Goal: Task Accomplishment & Management: Complete application form

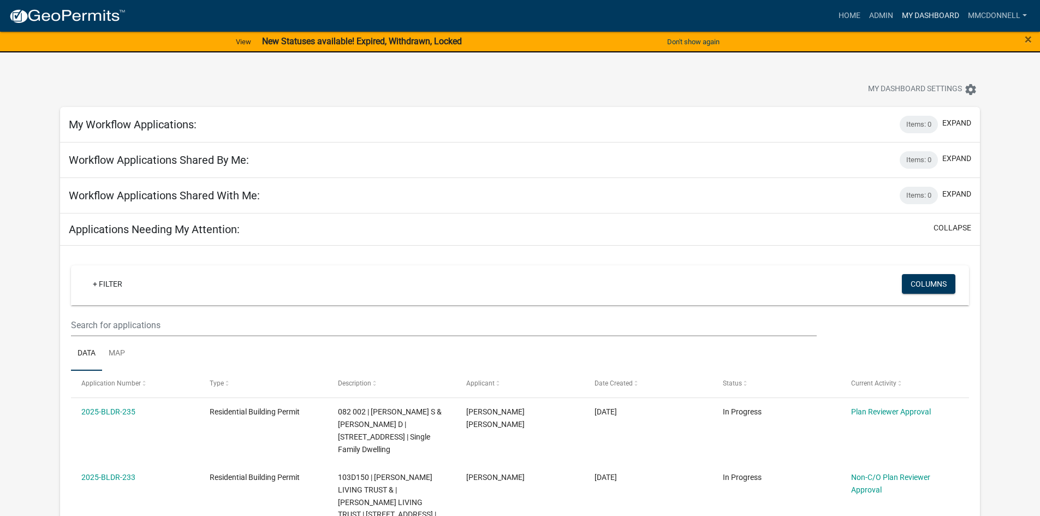
click at [925, 11] on link "My Dashboard" at bounding box center [930, 15] width 66 height 21
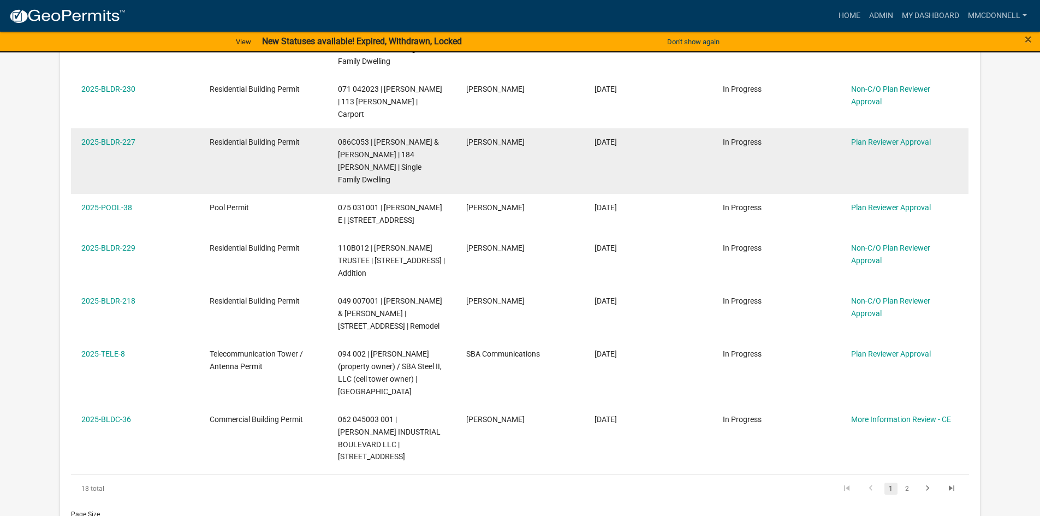
scroll to position [600, 0]
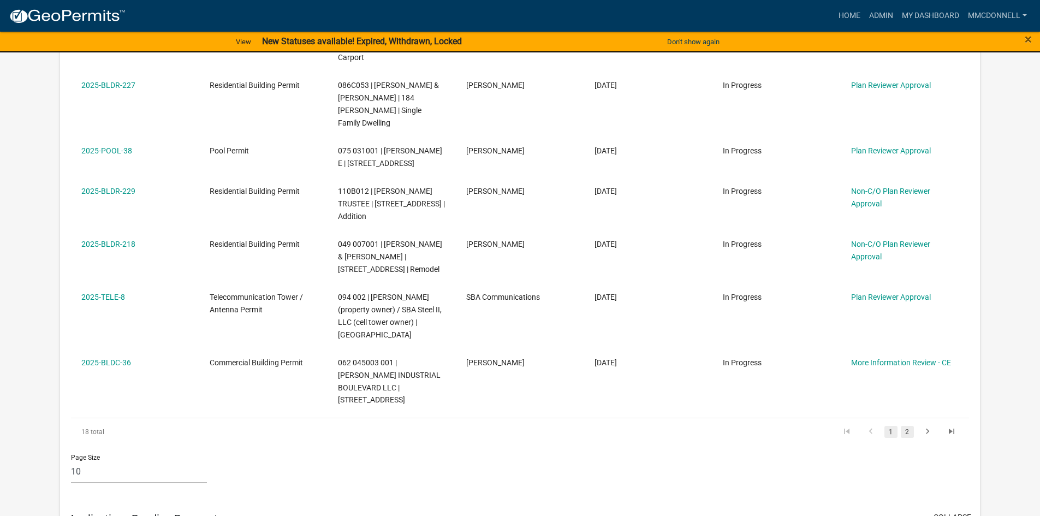
click at [907, 426] on link "2" at bounding box center [907, 432] width 13 height 12
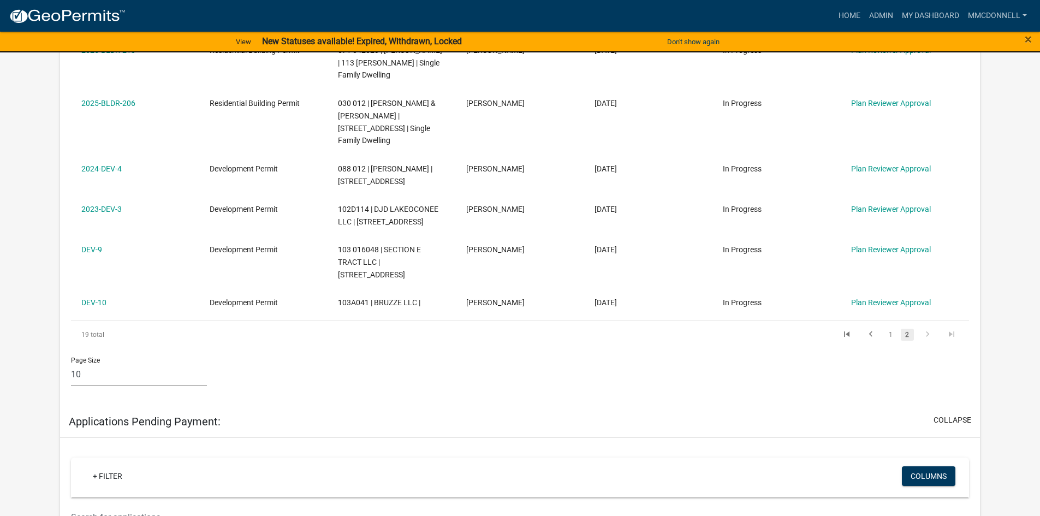
scroll to position [546, 0]
click at [890, 328] on link "1" at bounding box center [890, 334] width 13 height 12
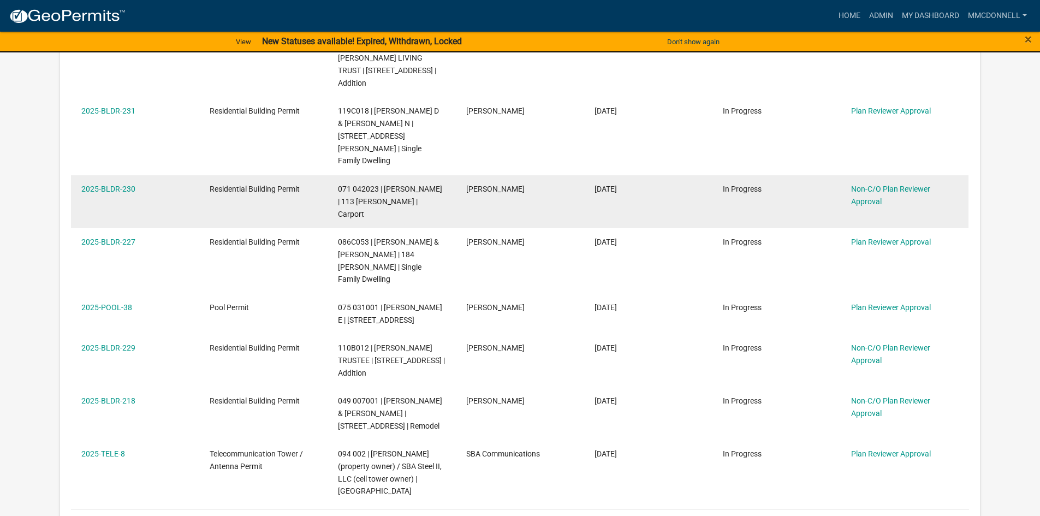
scroll to position [528, 0]
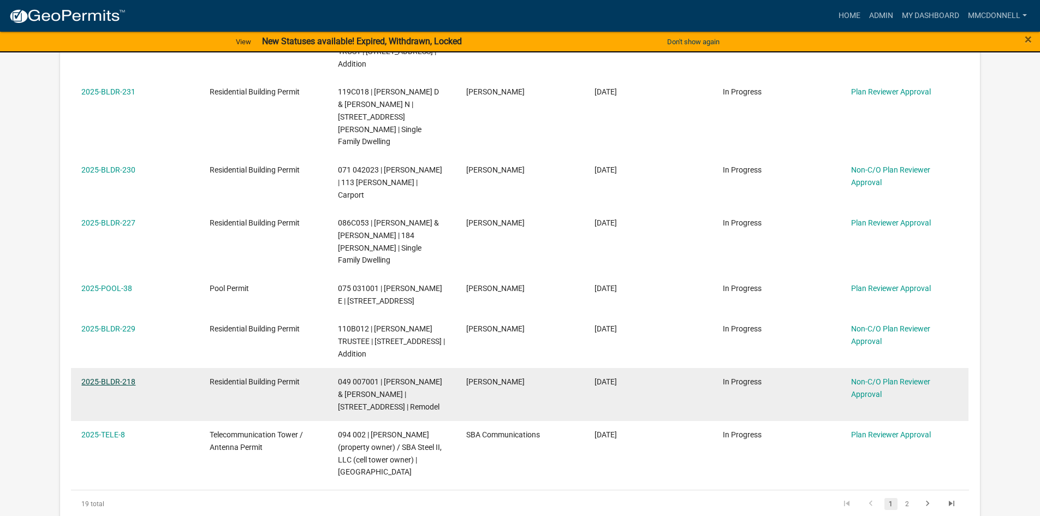
click at [113, 377] on link "2025-BLDR-218" at bounding box center [108, 381] width 54 height 9
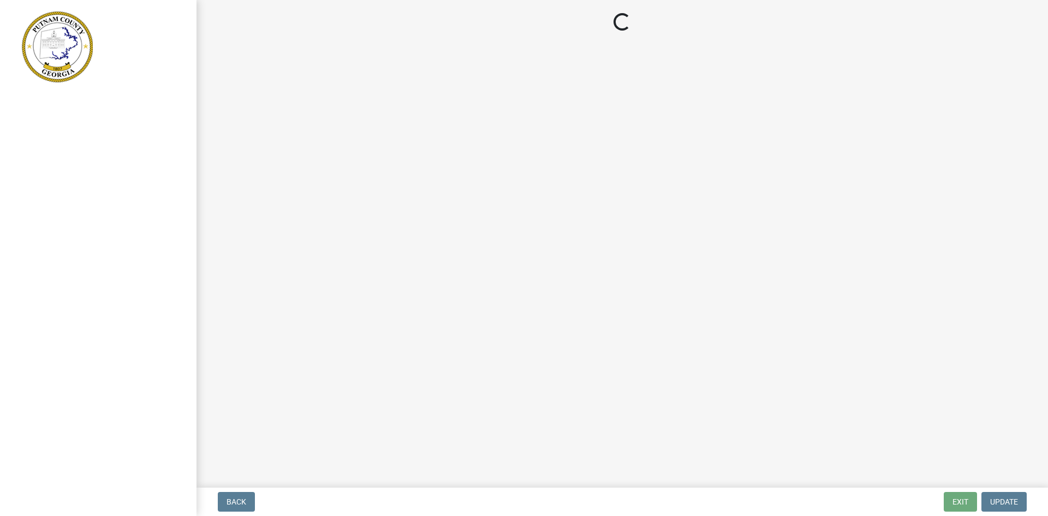
click at [109, 329] on div at bounding box center [98, 258] width 197 height 516
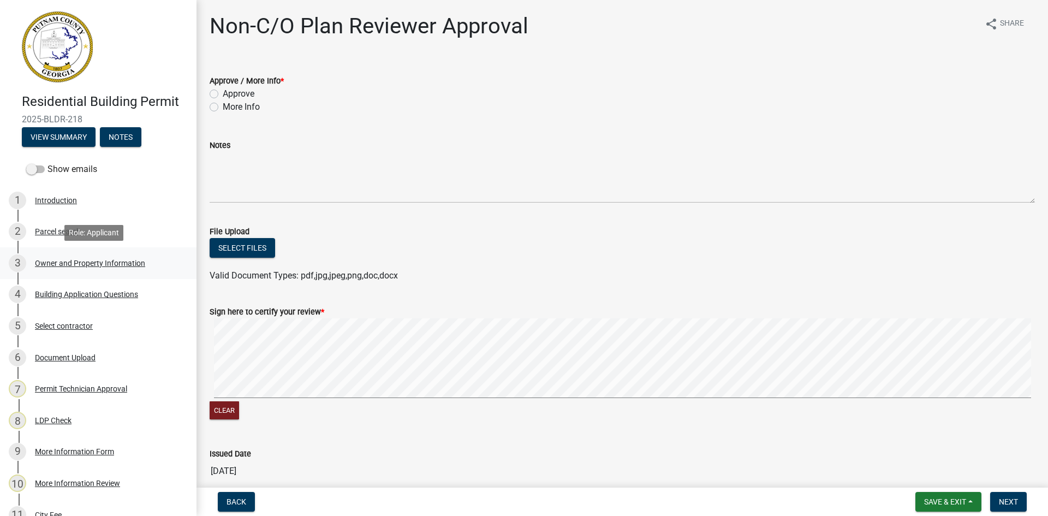
click at [76, 264] on div "Owner and Property Information" at bounding box center [90, 263] width 110 height 8
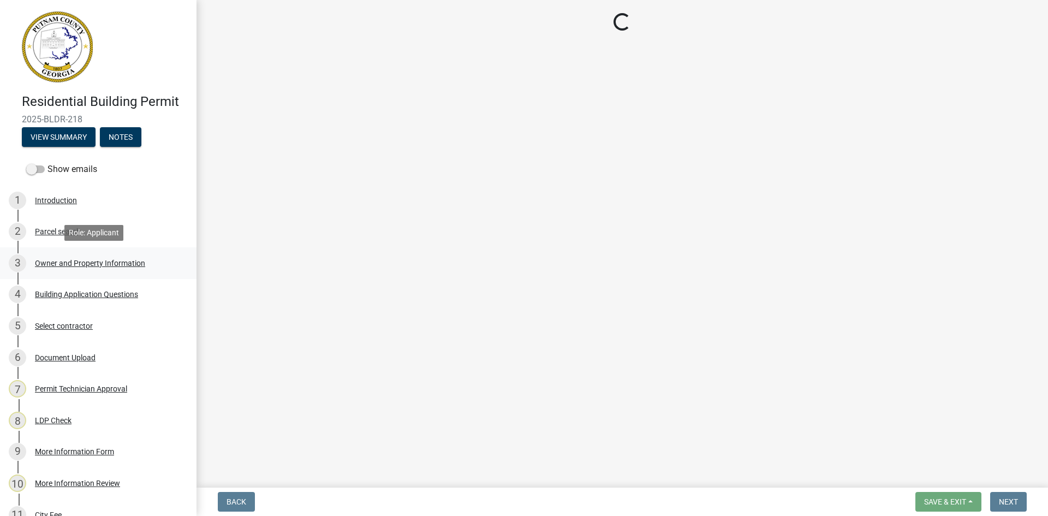
select select "ef7a1fc2-7a7a-426d-b1f0-c9b9b6ca7ff4"
select select "333e9b37-8f9e-4c36-bc21-2ca50ed92d5c"
select select "95c2f08d-bd21-40ac-acc0-bf0ad2ba7c20"
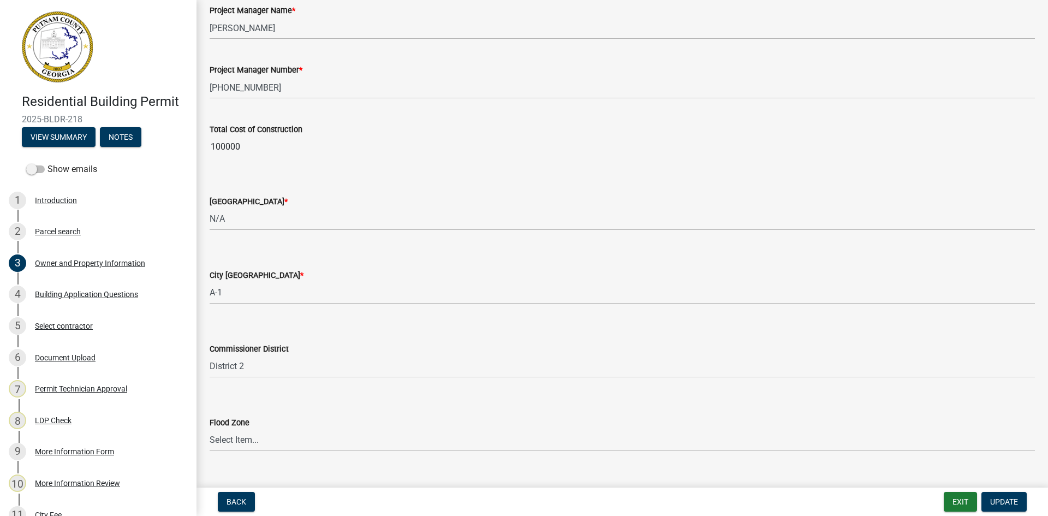
scroll to position [1768, 0]
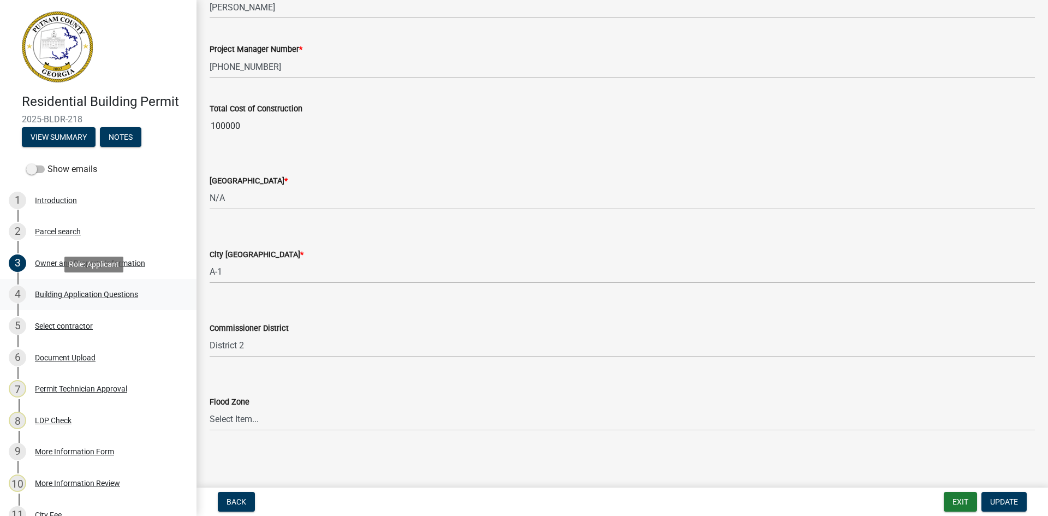
click at [100, 293] on div "Building Application Questions" at bounding box center [86, 294] width 103 height 8
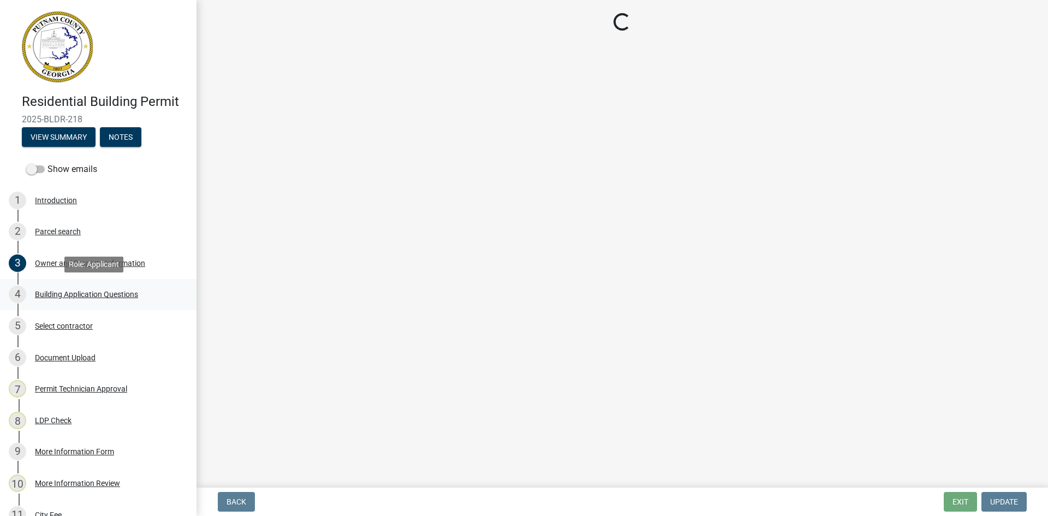
scroll to position [0, 0]
select select "ebf62bd9-0e77-42f1-a2f1-6aca02a789de"
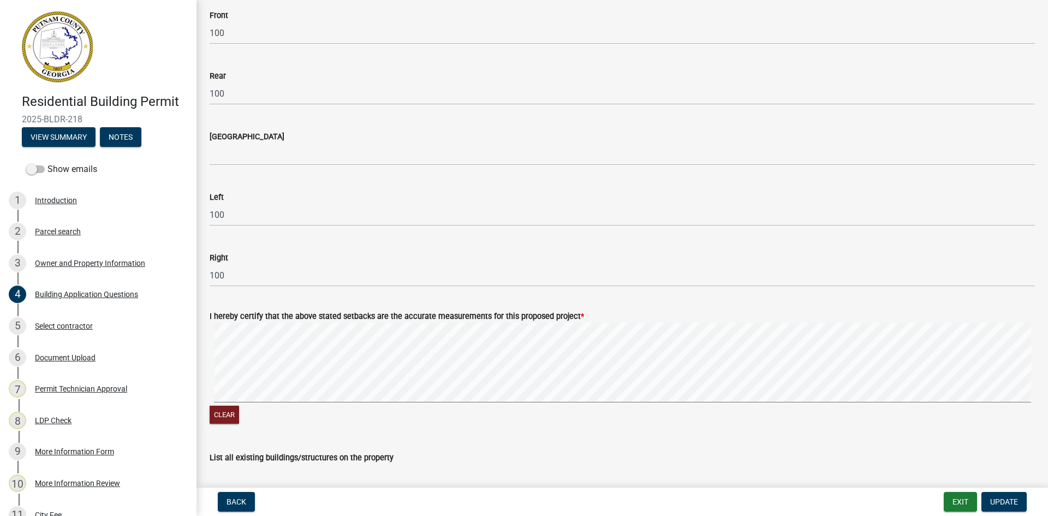
scroll to position [1365, 0]
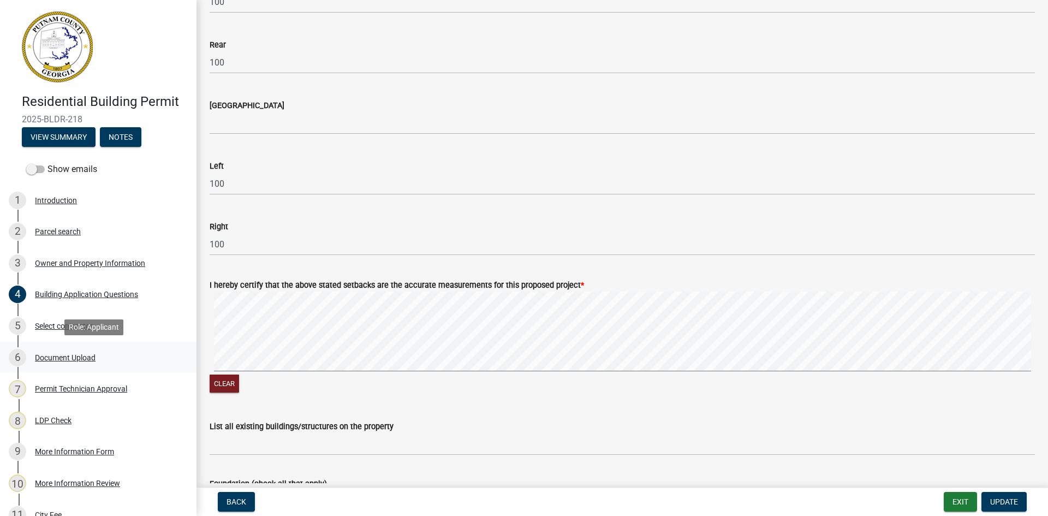
click at [86, 356] on div "Document Upload" at bounding box center [65, 358] width 61 height 8
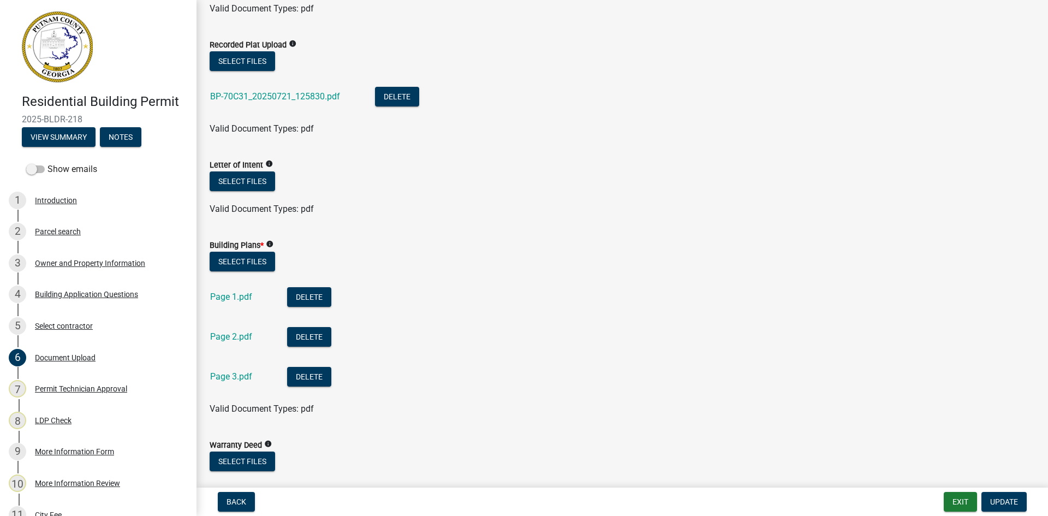
scroll to position [491, 0]
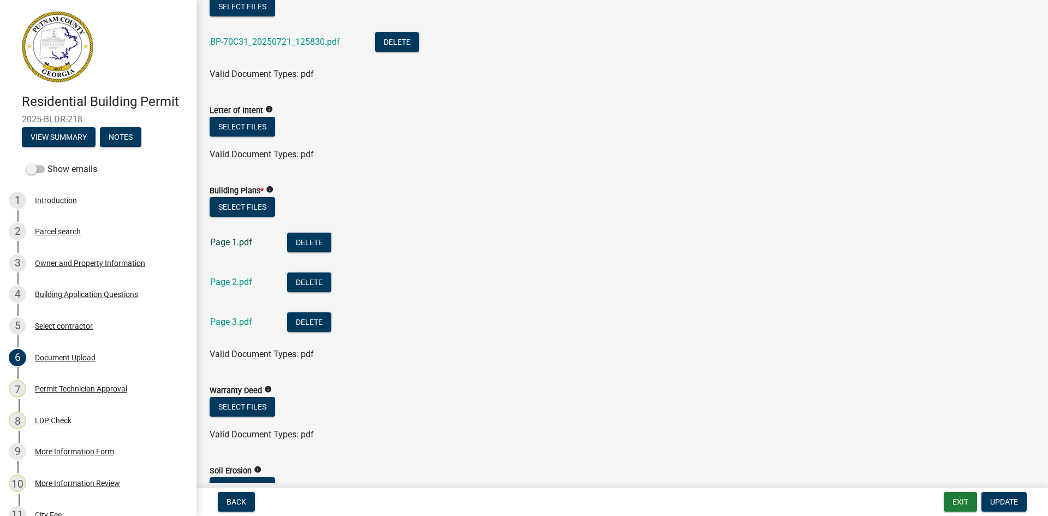
click at [221, 243] on link "Page 1.pdf" at bounding box center [231, 242] width 42 height 10
click at [246, 278] on link "Page 2.pdf" at bounding box center [231, 282] width 42 height 10
click at [228, 318] on link "Page 3.pdf" at bounding box center [231, 322] width 42 height 10
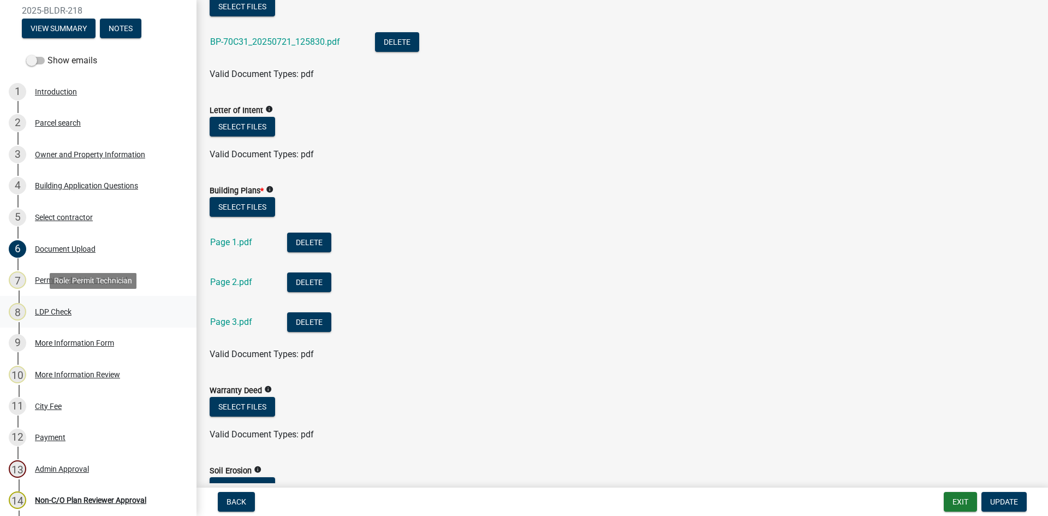
scroll to position [109, 0]
click at [75, 339] on div "More Information Form" at bounding box center [74, 342] width 79 height 8
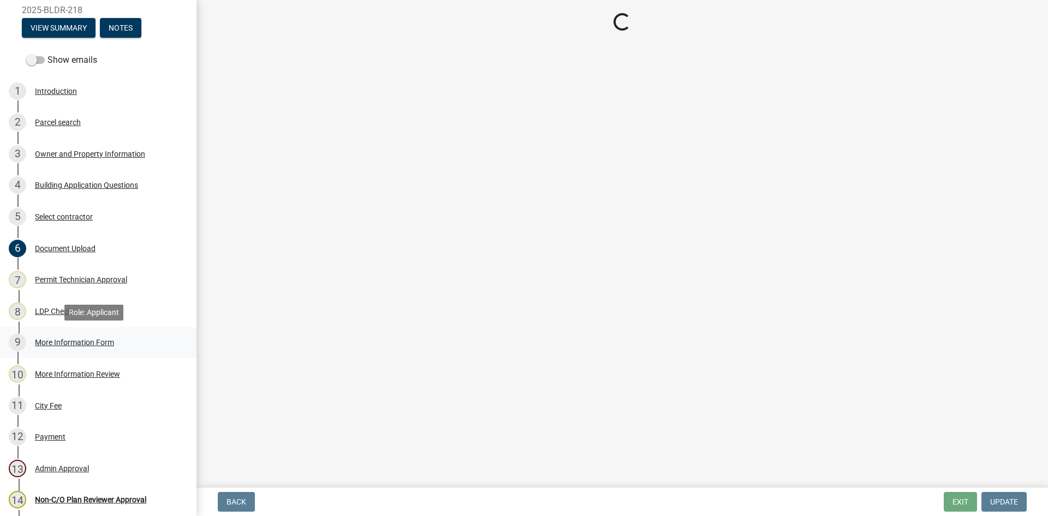
scroll to position [0, 0]
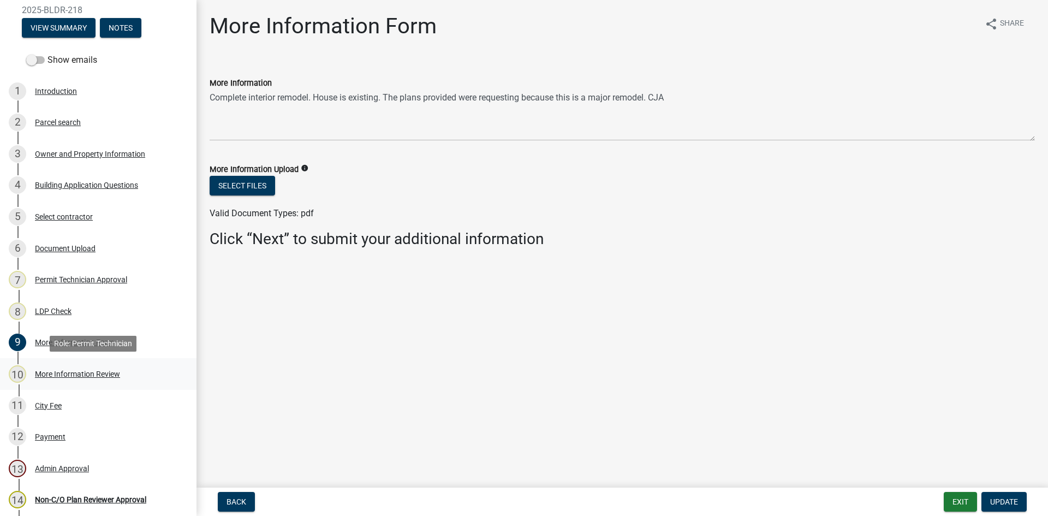
click at [77, 371] on div "More Information Review" at bounding box center [77, 374] width 85 height 8
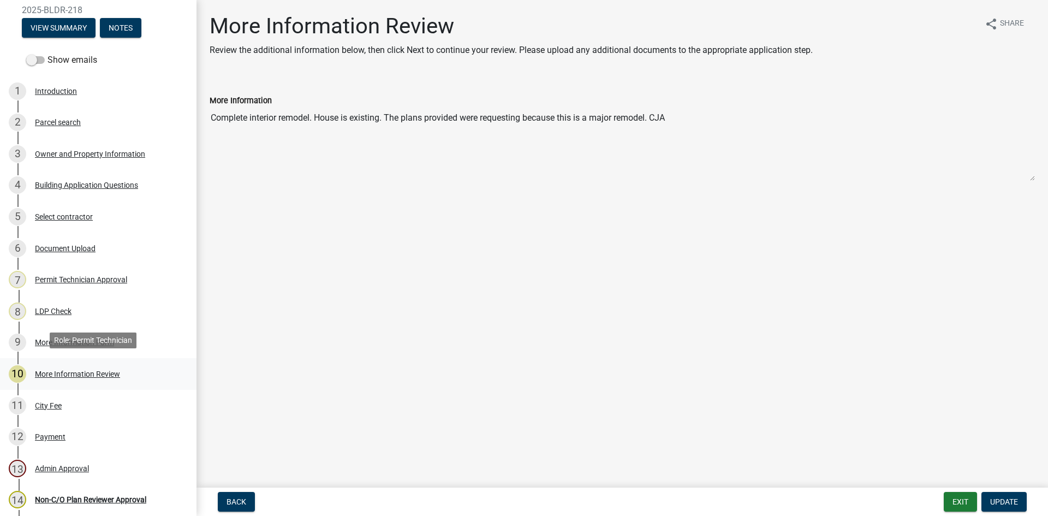
scroll to position [164, 0]
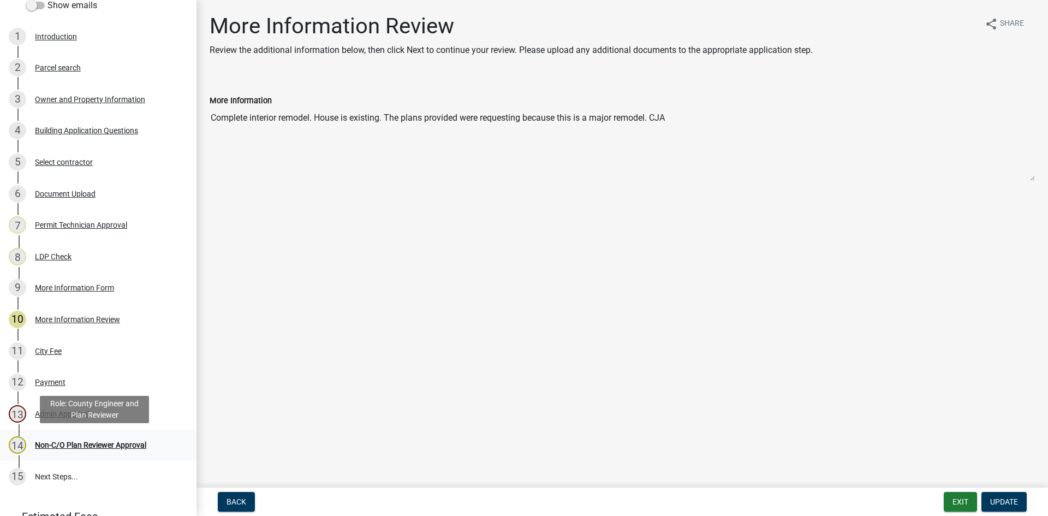
click at [84, 441] on div "Non-C/O Plan Reviewer Approval" at bounding box center [90, 445] width 111 height 8
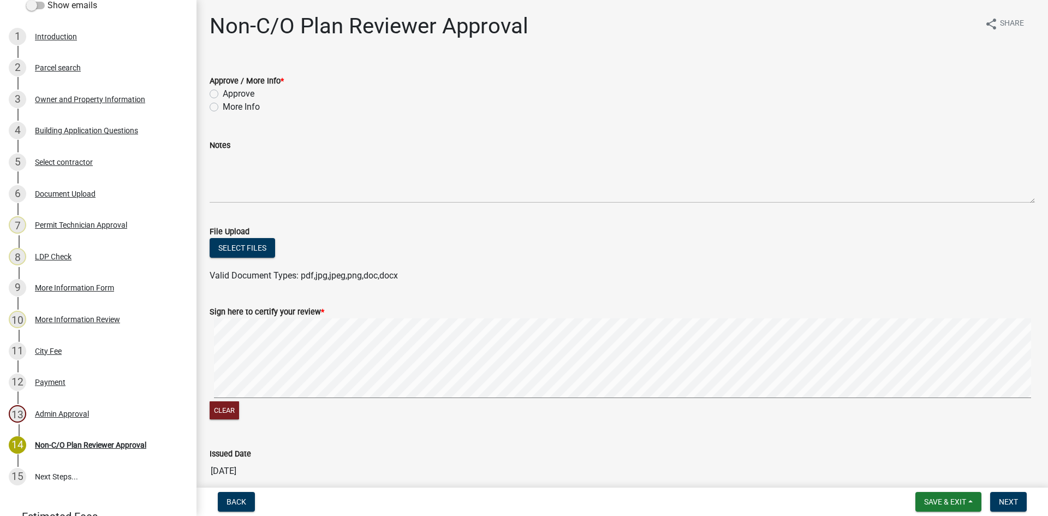
click at [223, 94] on label "Approve" at bounding box center [239, 93] width 32 height 13
click at [223, 94] on input "Approve" at bounding box center [226, 90] width 7 height 7
radio input "true"
click at [235, 251] on button "Select files" at bounding box center [243, 248] width 66 height 20
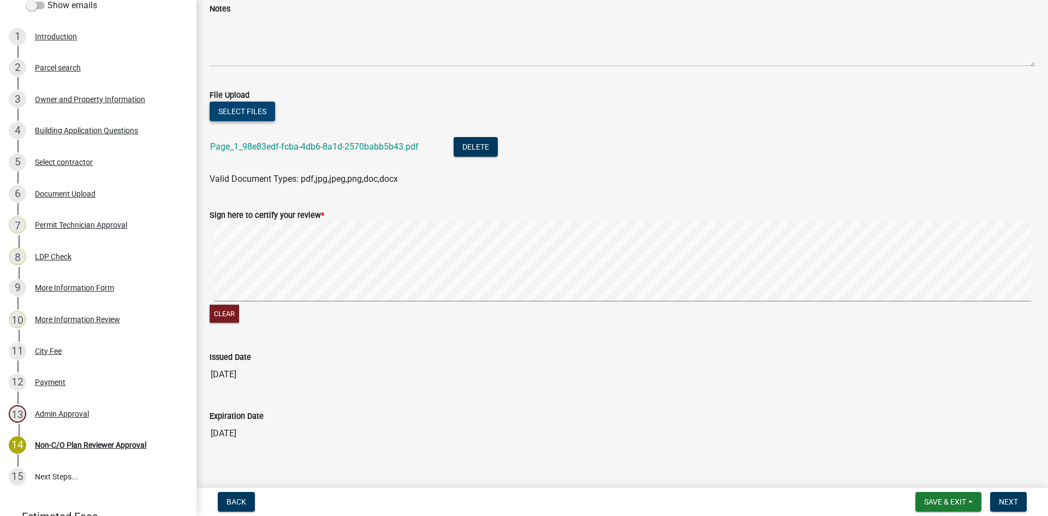
scroll to position [150, 0]
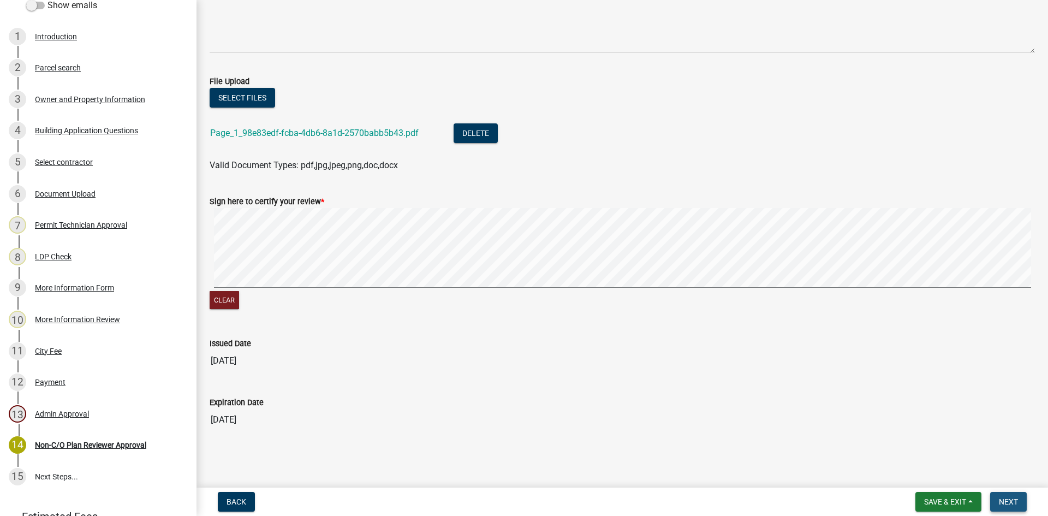
click at [999, 497] on span "Next" at bounding box center [1008, 501] width 19 height 9
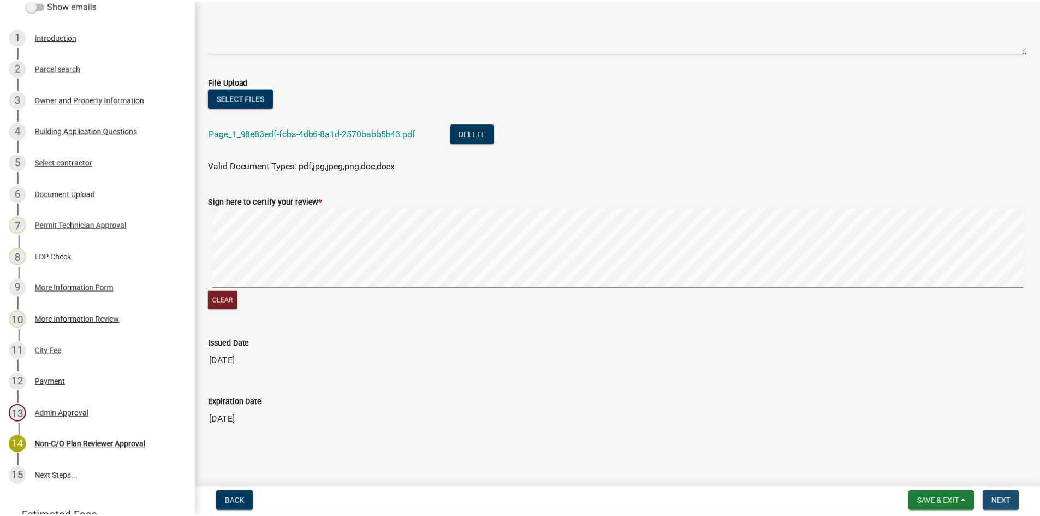
scroll to position [0, 0]
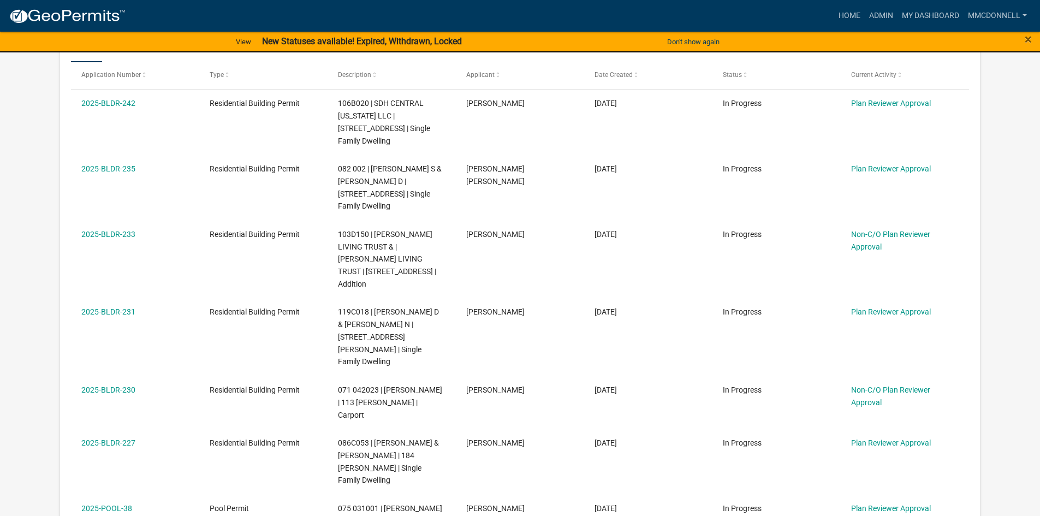
scroll to position [328, 0]
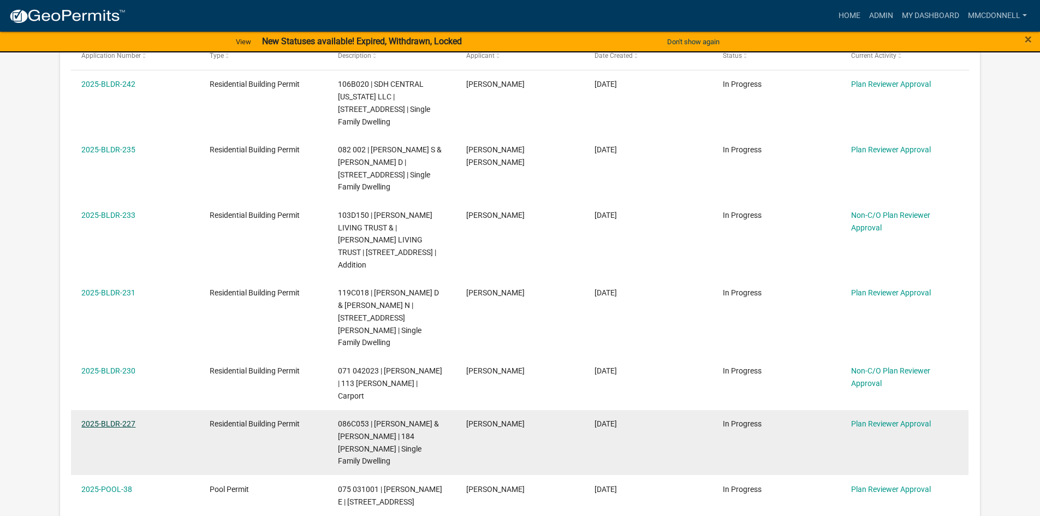
click at [88, 419] on link "2025-BLDR-227" at bounding box center [108, 423] width 54 height 9
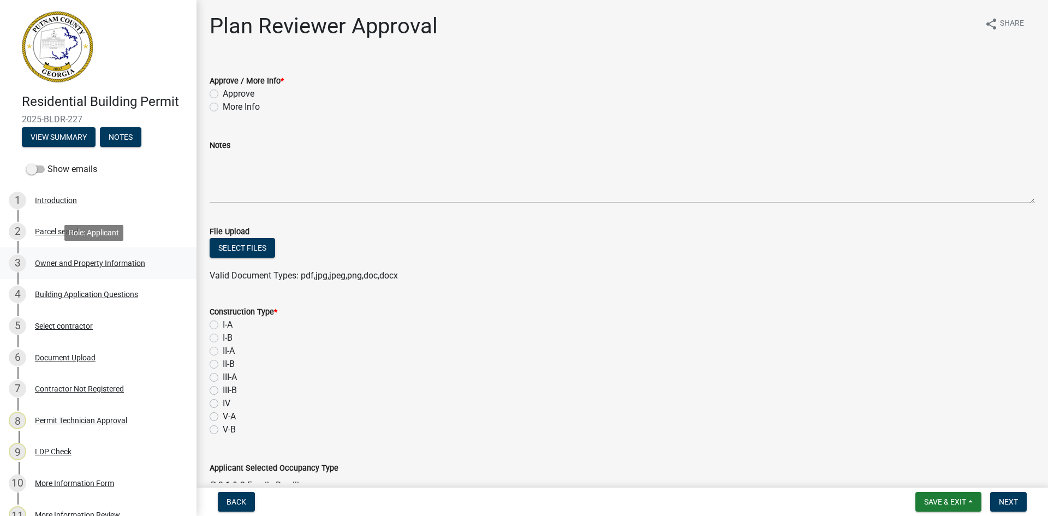
click at [66, 262] on div "Owner and Property Information" at bounding box center [90, 263] width 110 height 8
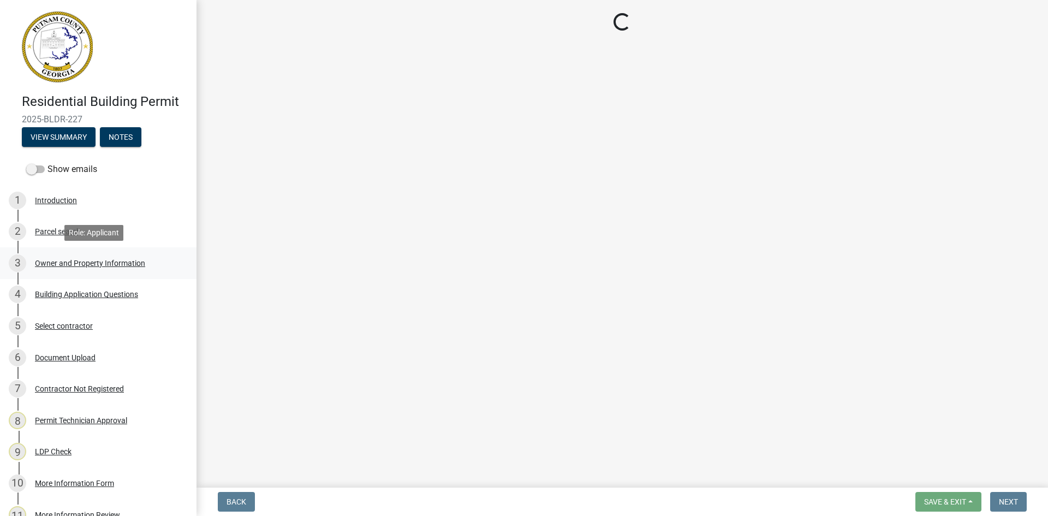
select select "34fe85c2-5f76-4343-b6bb-8ca387e0bed7"
select select "83394b22-4a11-496c-8e5c-75ade2e72faf"
select select "295c155f-de53-4b68-9fdd-08c8883e9b6f"
select select "6f1acead-4b1a-4680-ba5d-beeb03d30465"
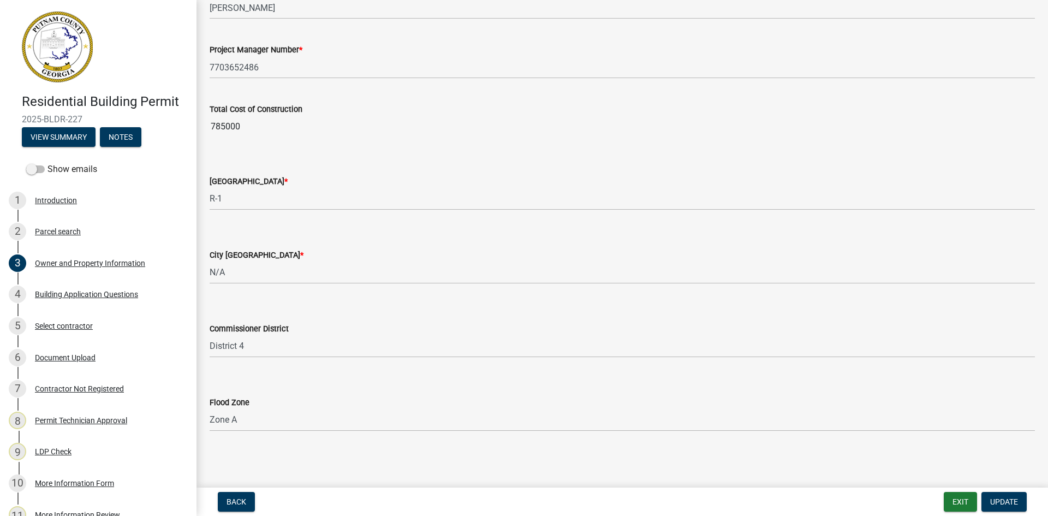
scroll to position [1768, 0]
click at [70, 290] on div "Building Application Questions" at bounding box center [86, 294] width 103 height 8
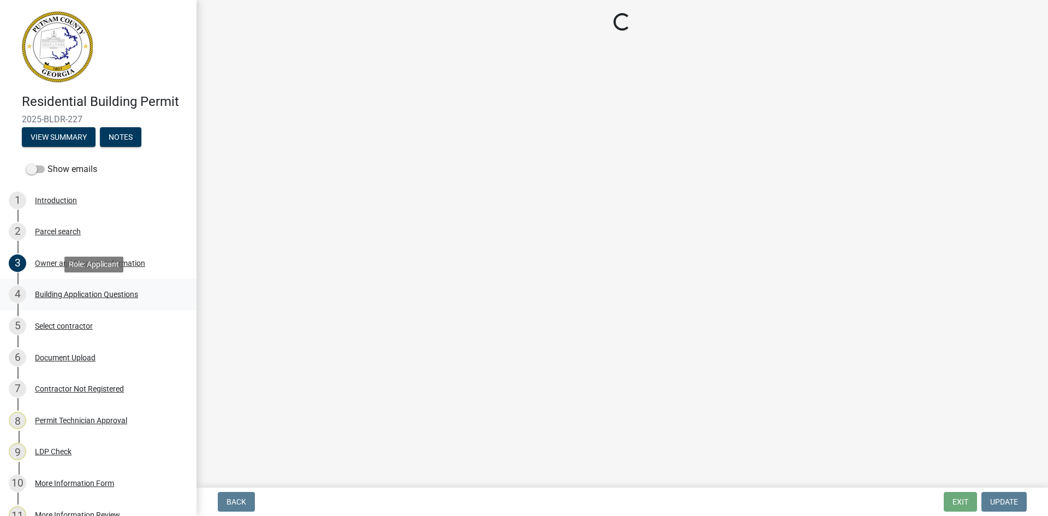
select select "ebf62bd9-0e77-42f1-a2f1-6aca02a789de"
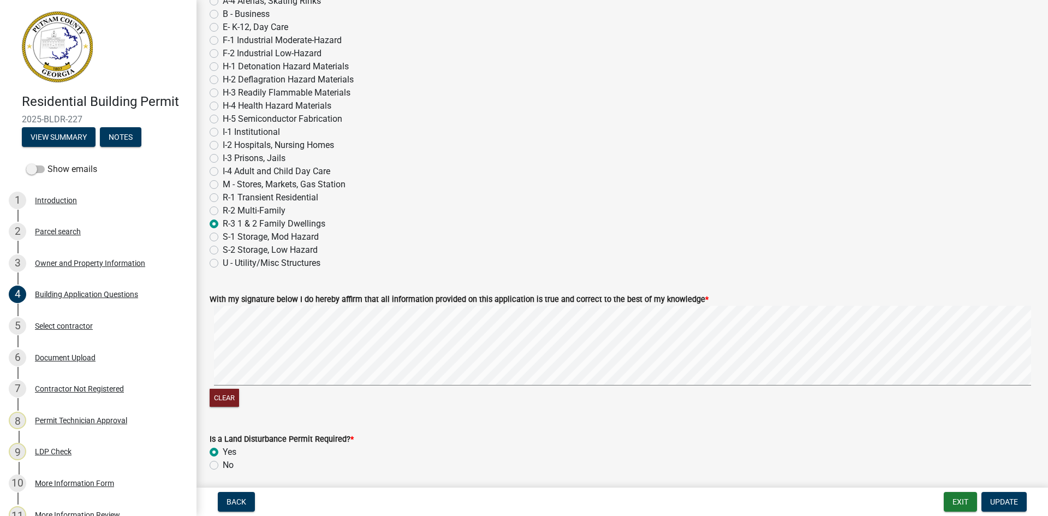
scroll to position [4245, 0]
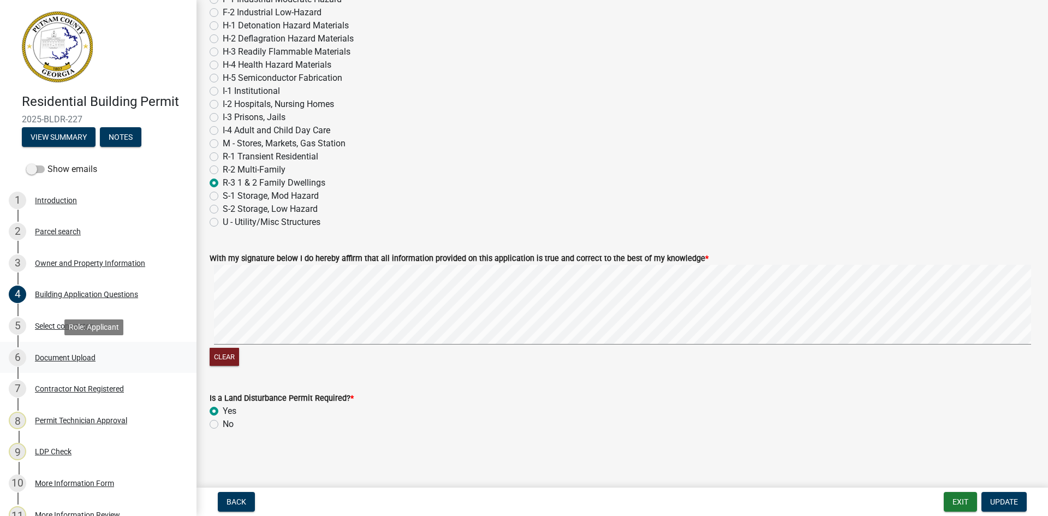
click at [73, 356] on div "Document Upload" at bounding box center [65, 358] width 61 height 8
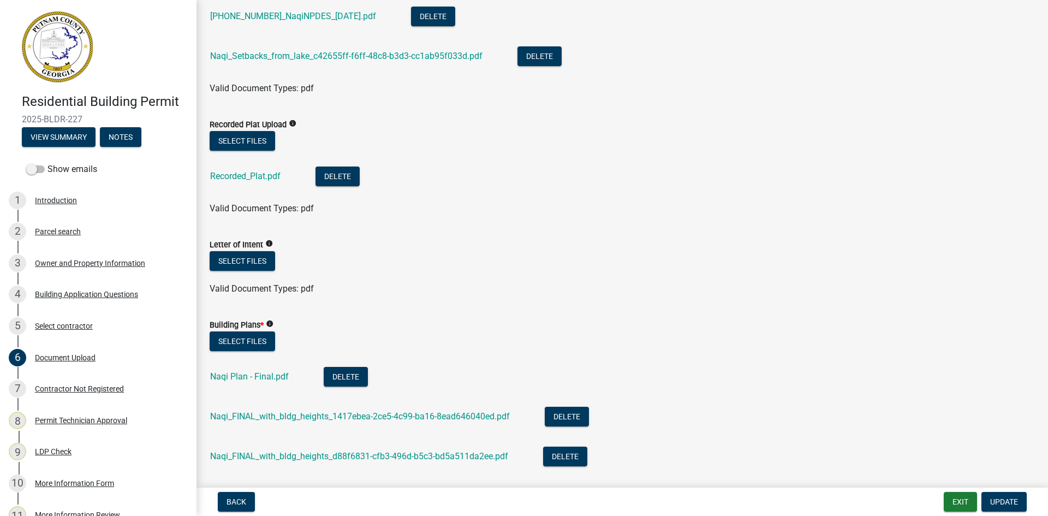
scroll to position [491, 0]
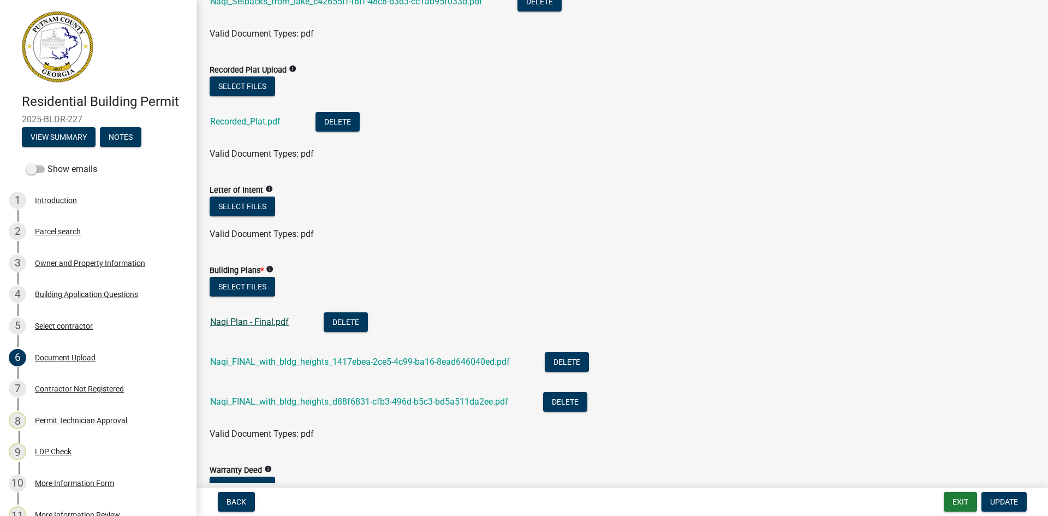
click at [251, 318] on link "Naqi Plan - Final.pdf" at bounding box center [249, 322] width 79 height 10
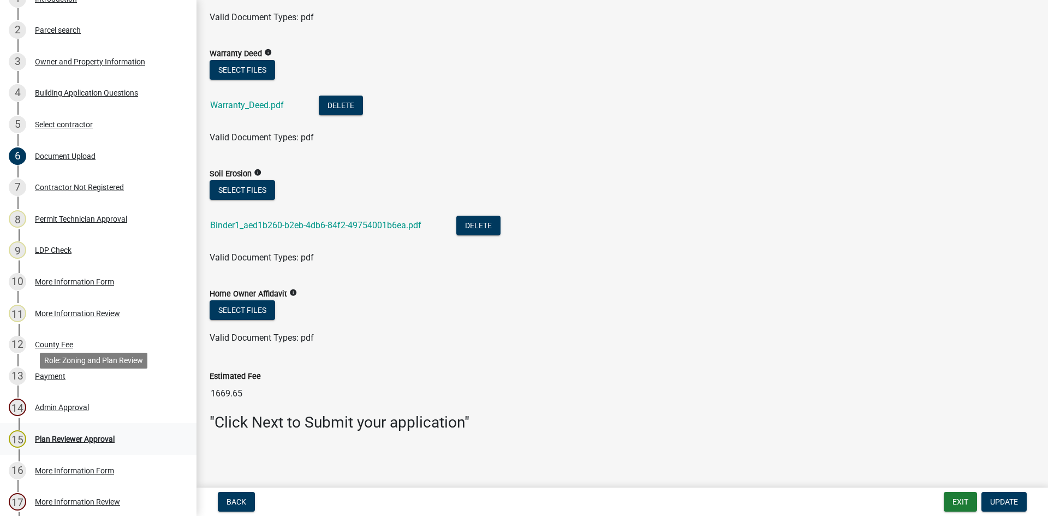
scroll to position [218, 0]
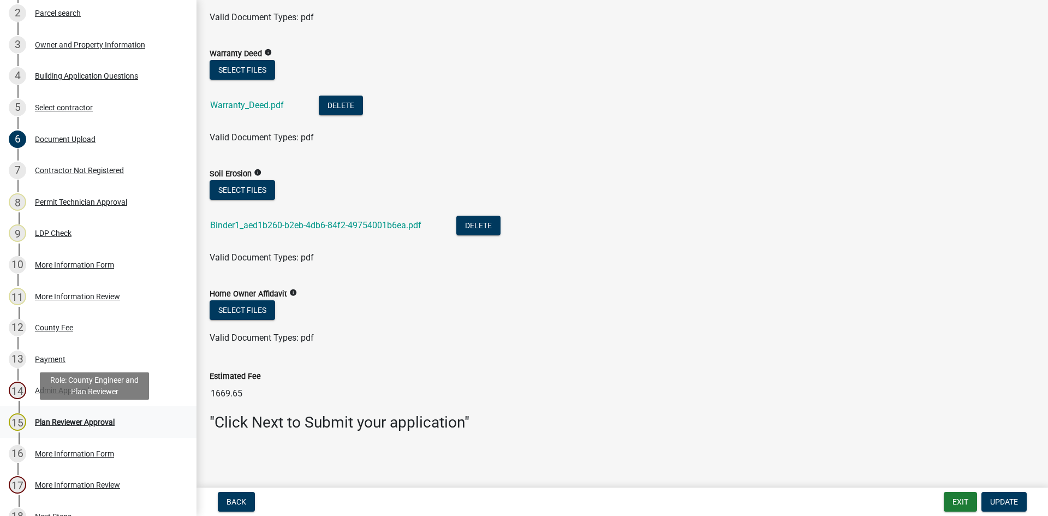
click at [65, 418] on div "Plan Reviewer Approval" at bounding box center [75, 422] width 80 height 8
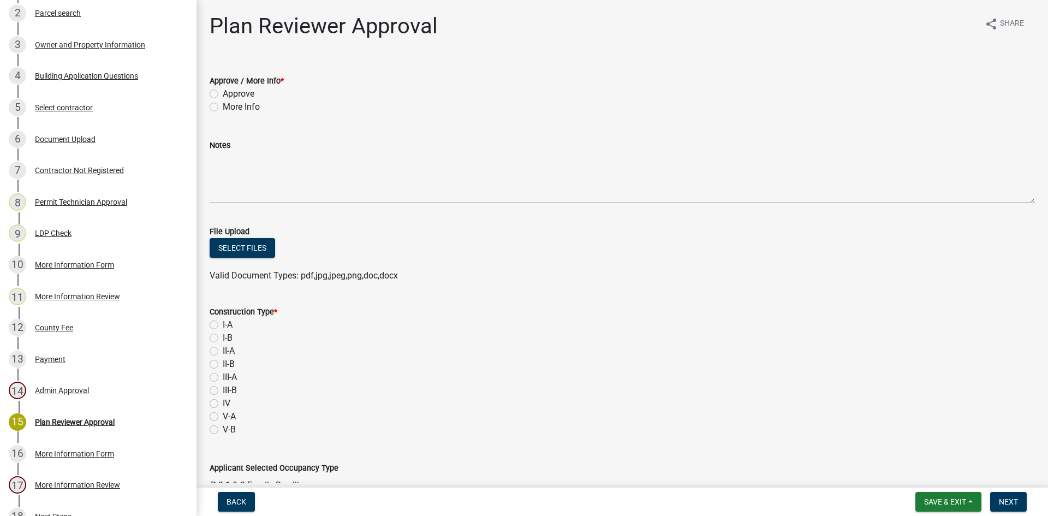
click at [223, 92] on label "Approve" at bounding box center [239, 93] width 32 height 13
click at [223, 92] on input "Approve" at bounding box center [226, 90] width 7 height 7
radio input "true"
click at [223, 326] on label "I-A" at bounding box center [228, 324] width 10 height 13
click at [223, 325] on input "I-A" at bounding box center [226, 321] width 7 height 7
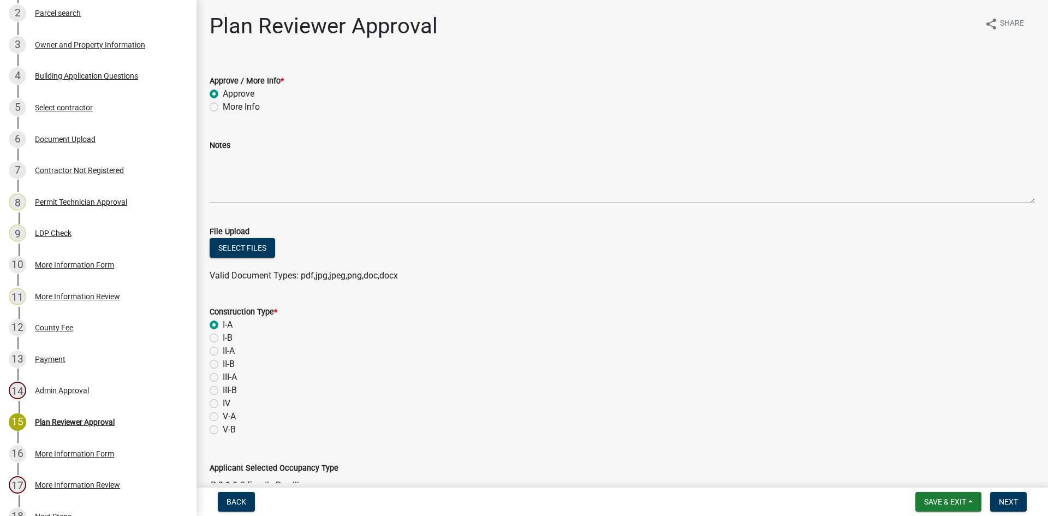
radio input "true"
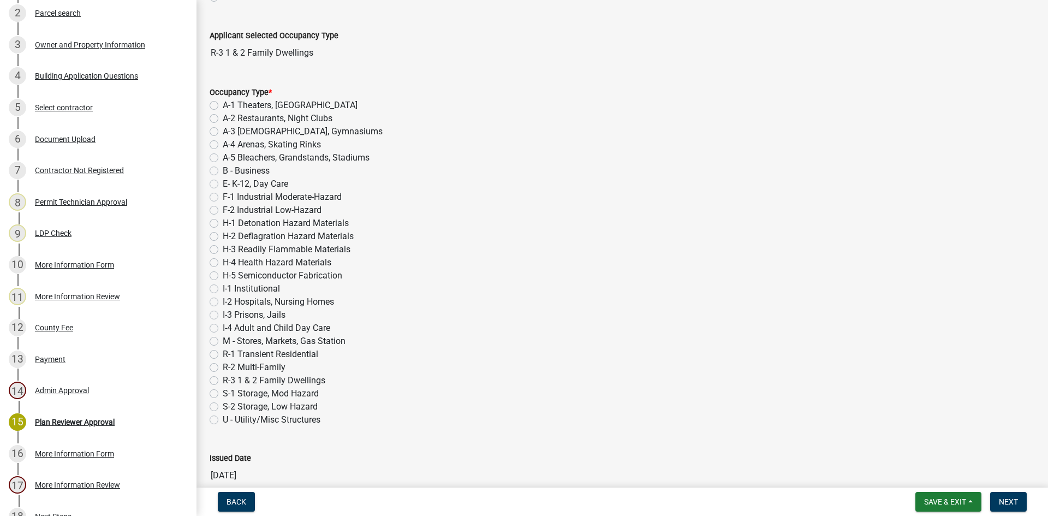
scroll to position [491, 0]
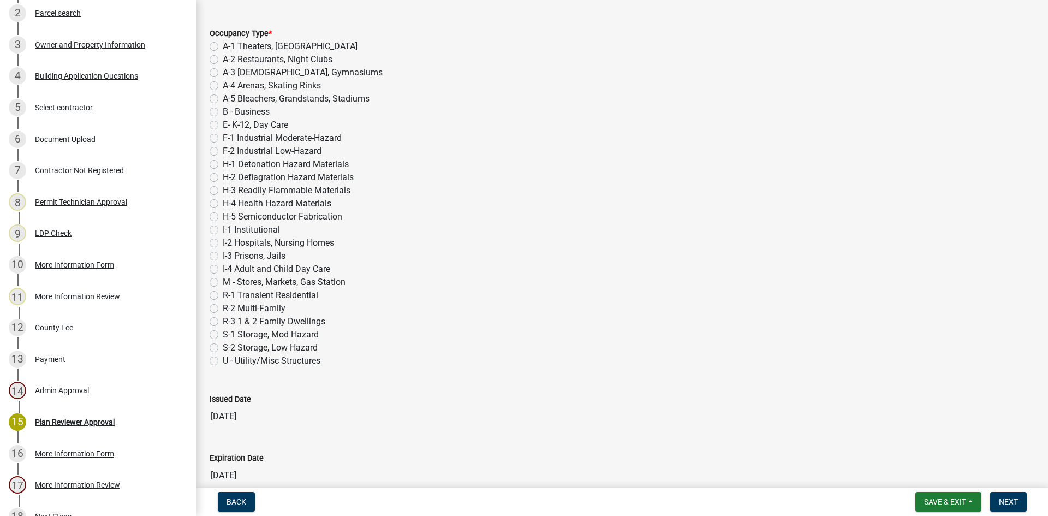
click at [223, 320] on label "R-3 1 & 2 Family Dwellings" at bounding box center [274, 321] width 103 height 13
click at [223, 320] on input "R-3 1 & 2 Family Dwellings" at bounding box center [226, 318] width 7 height 7
radio input "true"
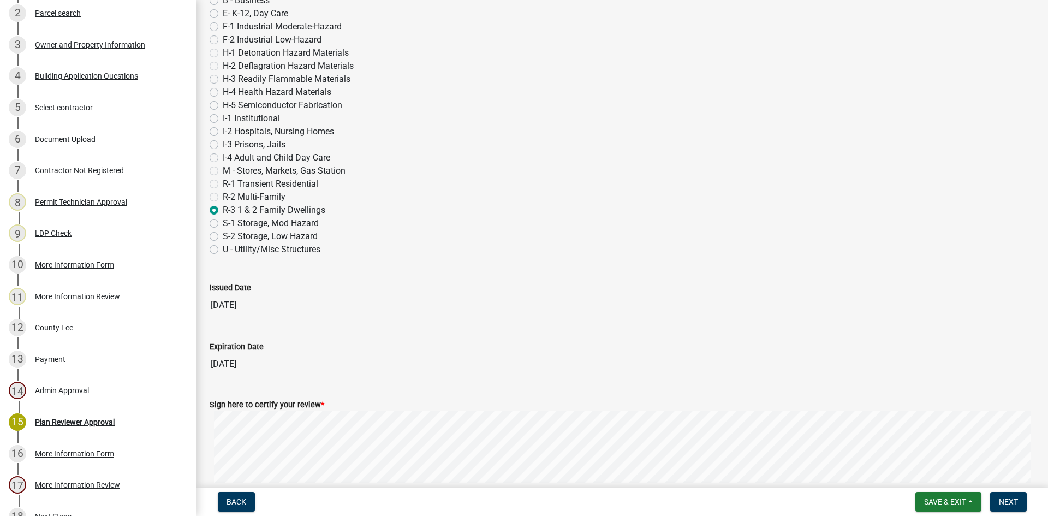
scroll to position [687, 0]
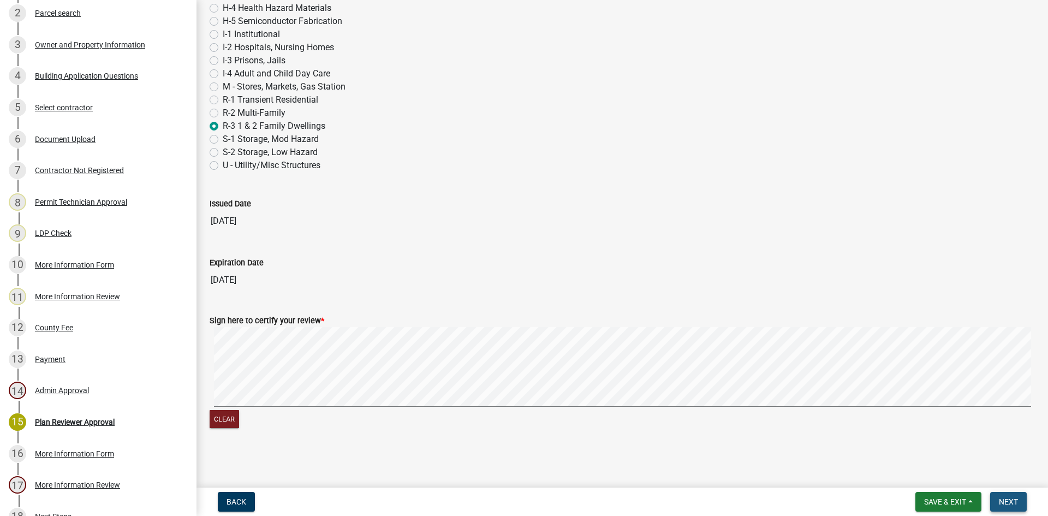
click at [1007, 499] on span "Next" at bounding box center [1008, 501] width 19 height 9
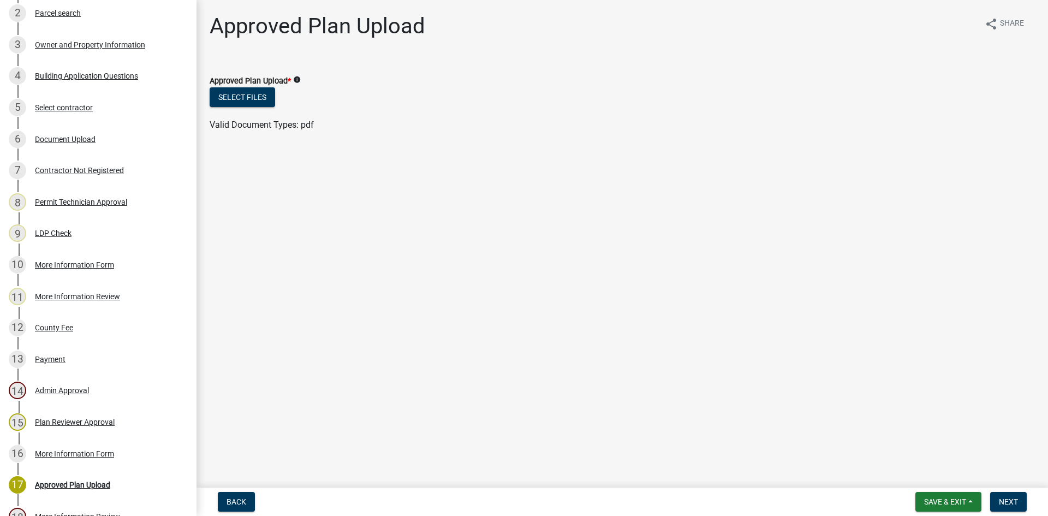
scroll to position [344, 0]
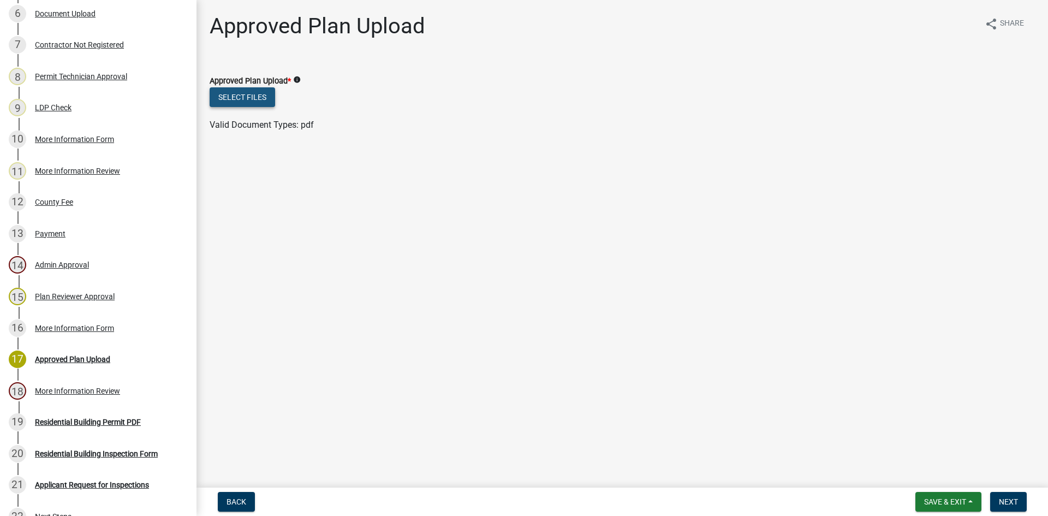
click at [255, 96] on button "Select files" at bounding box center [243, 97] width 66 height 20
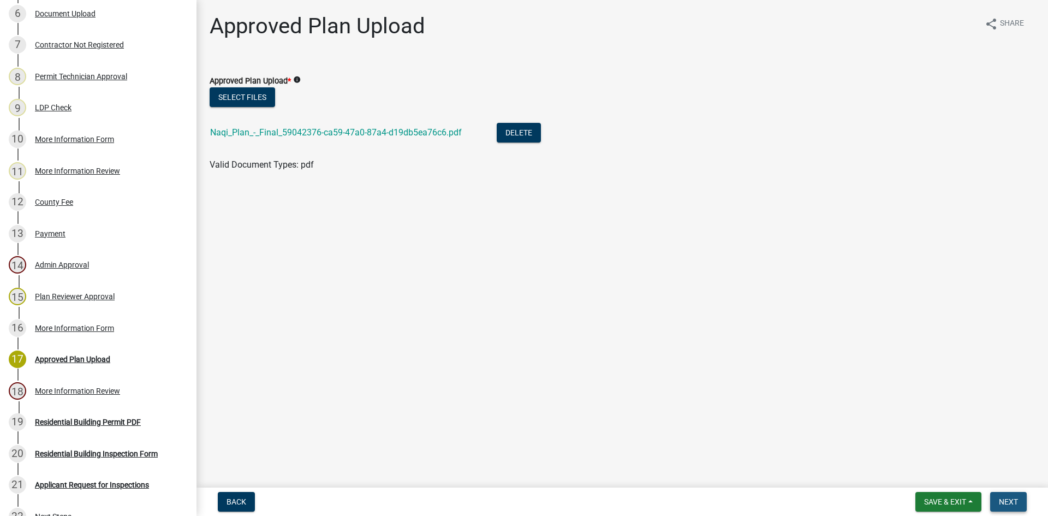
click at [1012, 498] on span "Next" at bounding box center [1008, 501] width 19 height 9
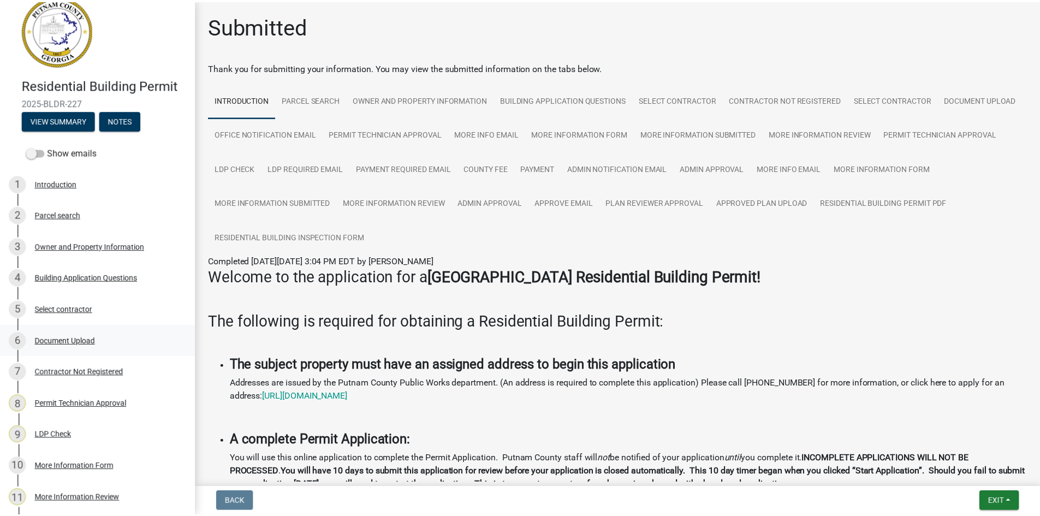
scroll to position [0, 0]
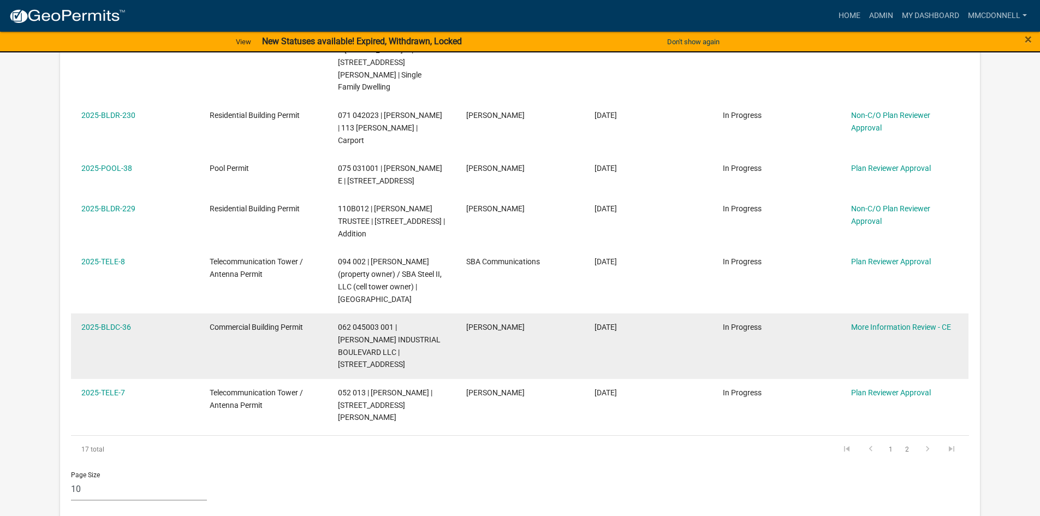
scroll to position [600, 0]
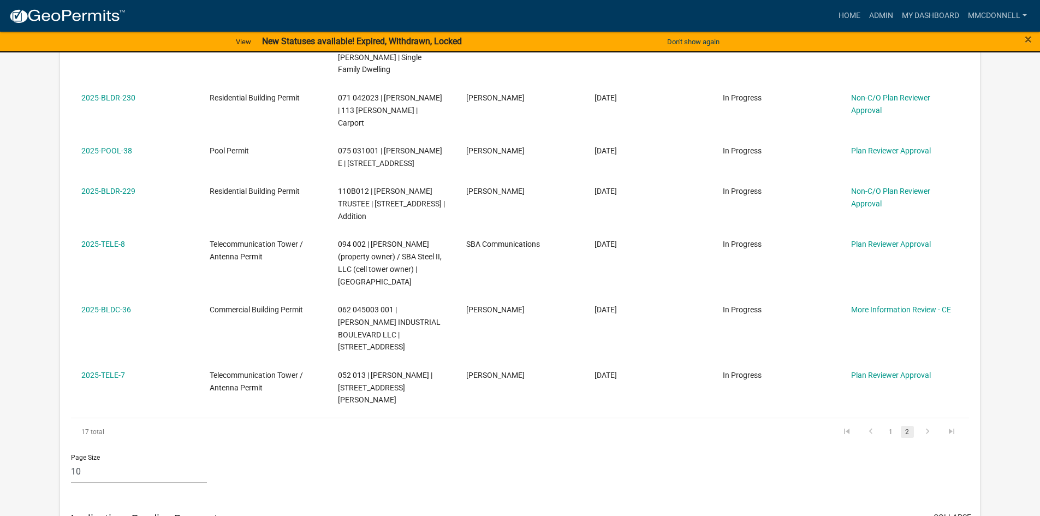
click at [908, 426] on link "2" at bounding box center [907, 432] width 13 height 12
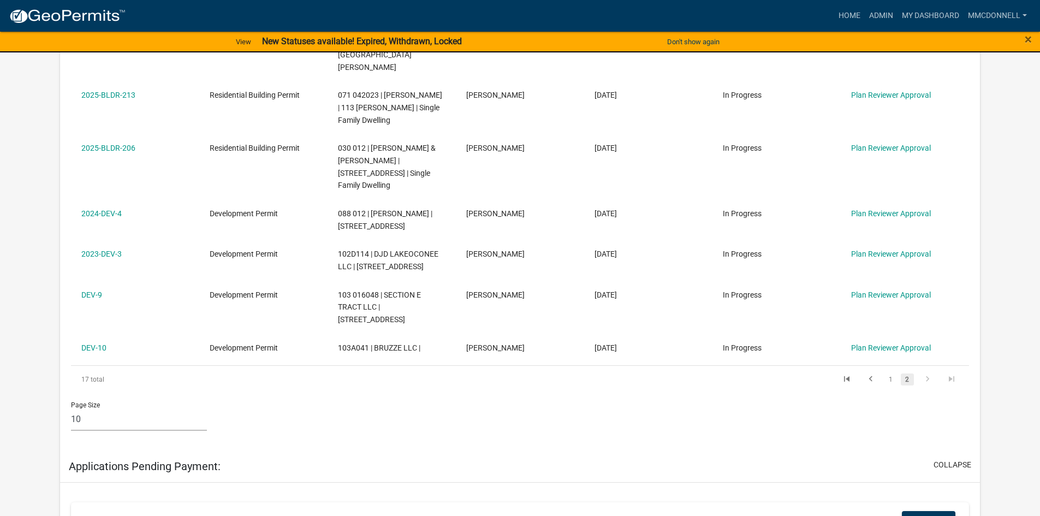
scroll to position [328, 0]
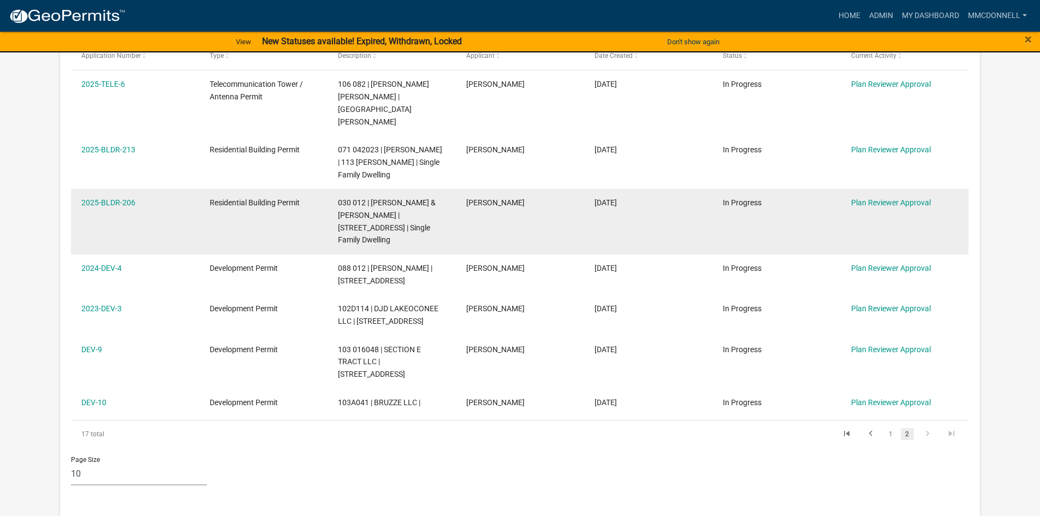
click at [99, 197] on div "2025-BLDR-206" at bounding box center [134, 203] width 107 height 13
click at [98, 198] on link "2025-BLDR-206" at bounding box center [108, 202] width 54 height 9
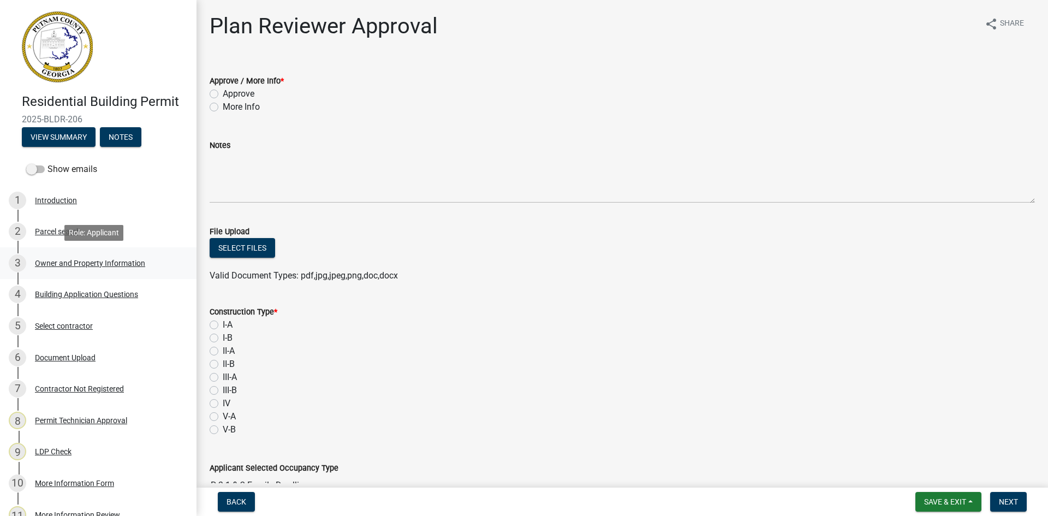
click at [108, 259] on div "Owner and Property Information" at bounding box center [90, 263] width 110 height 8
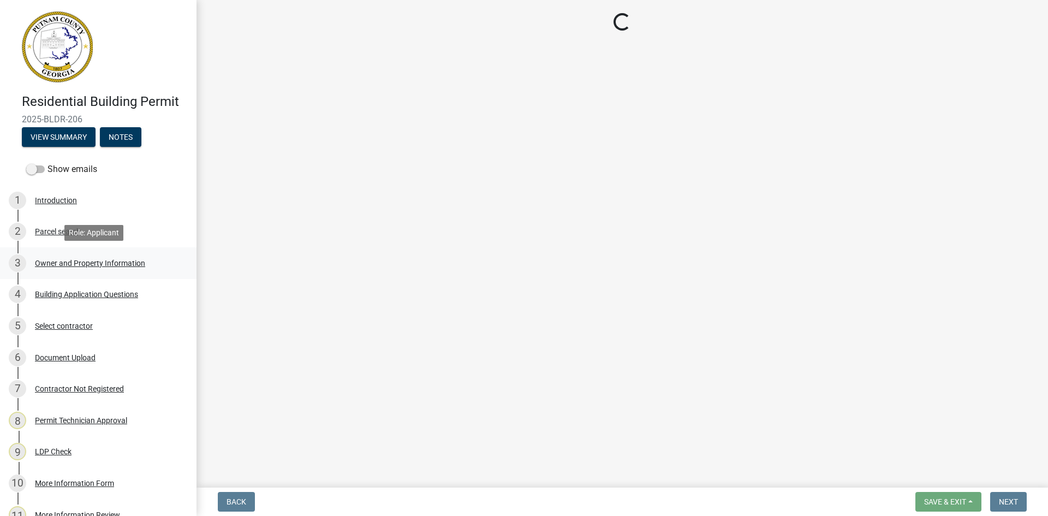
select select "78bfdc44-73ff-456e-a557-d4c99b9c08be"
select select "83394b22-4a11-496c-8e5c-75ade2e72faf"
select select "ece5c1a9-df30-4702-9587-5deee23533b7"
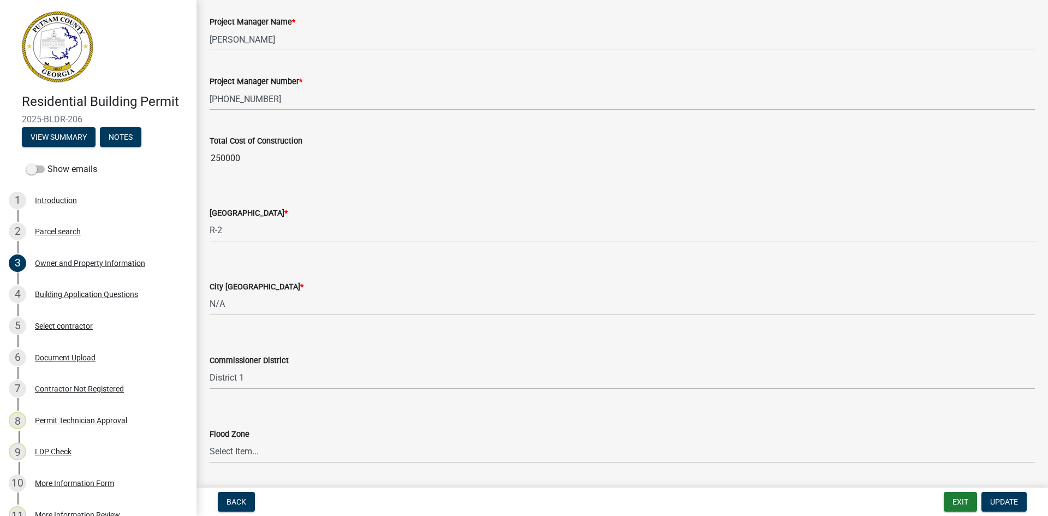
scroll to position [1768, 0]
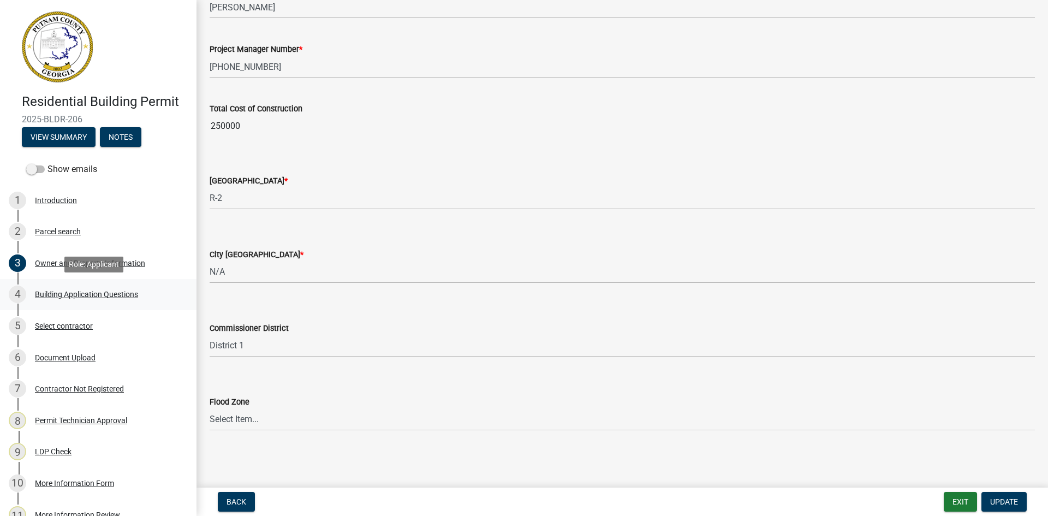
click at [84, 293] on div "Building Application Questions" at bounding box center [86, 294] width 103 height 8
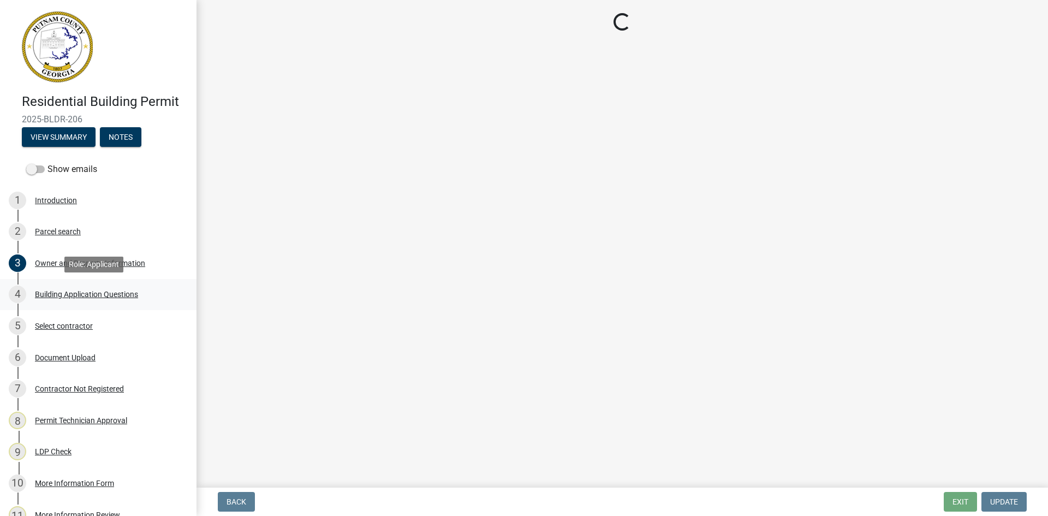
scroll to position [0, 0]
select select "2ec94193-6885-4dbb-8fbc-a6ee81e417fe"
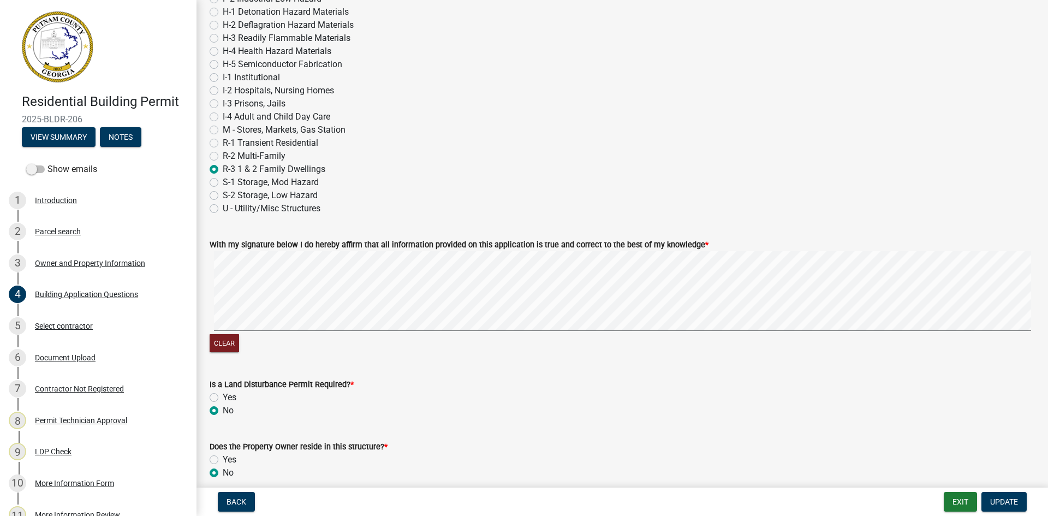
scroll to position [4307, 0]
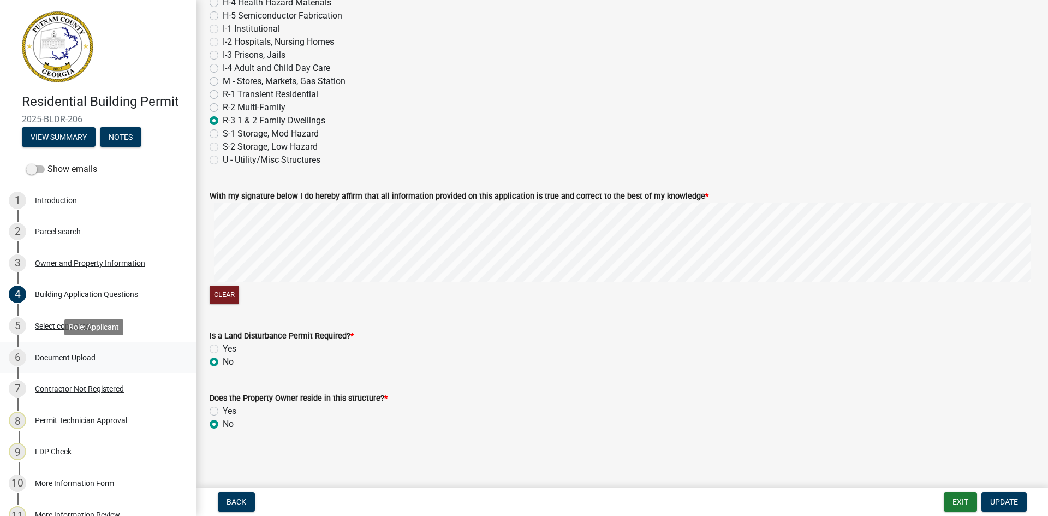
click at [64, 356] on div "Document Upload" at bounding box center [65, 358] width 61 height 8
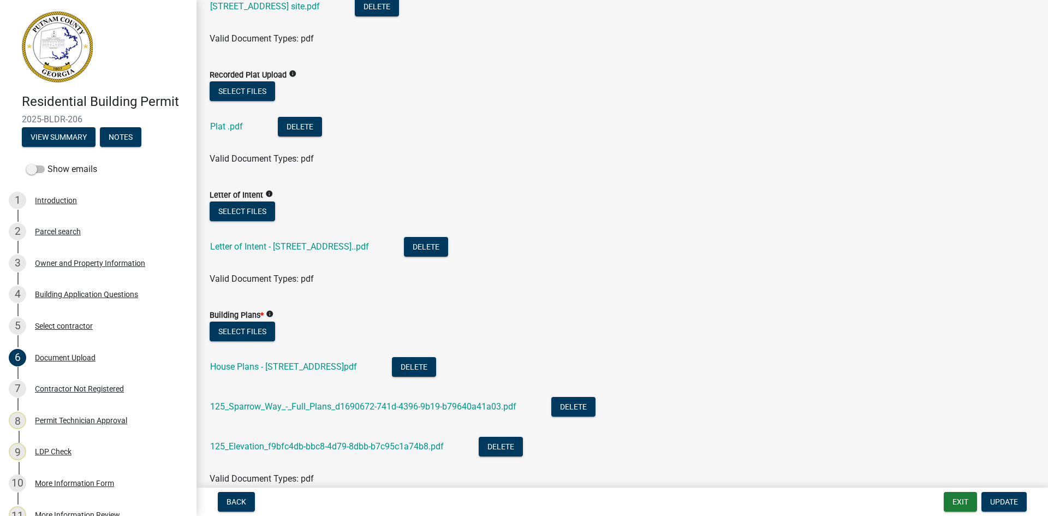
scroll to position [491, 0]
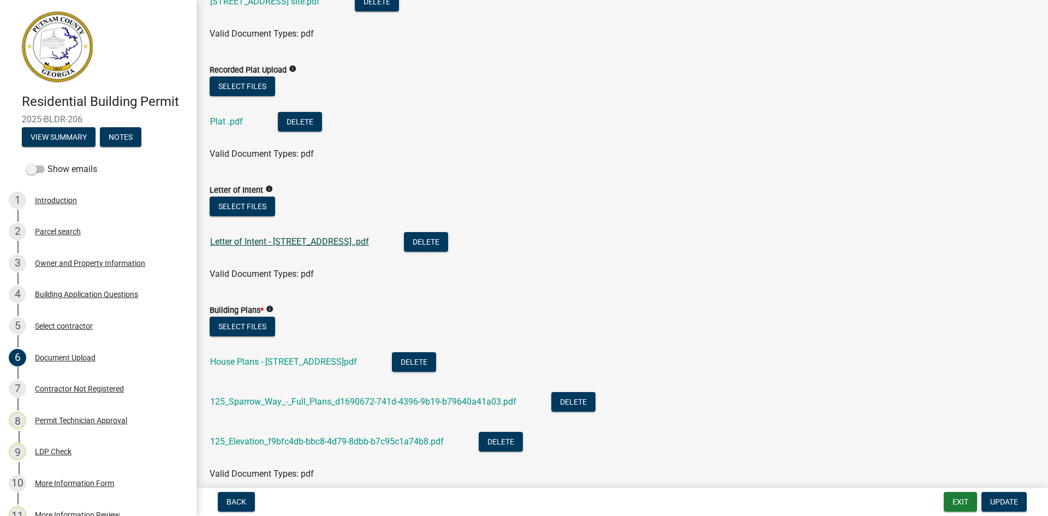
click at [276, 239] on link "Letter of Intent - [STREET_ADDRESS]..pdf" at bounding box center [289, 241] width 159 height 10
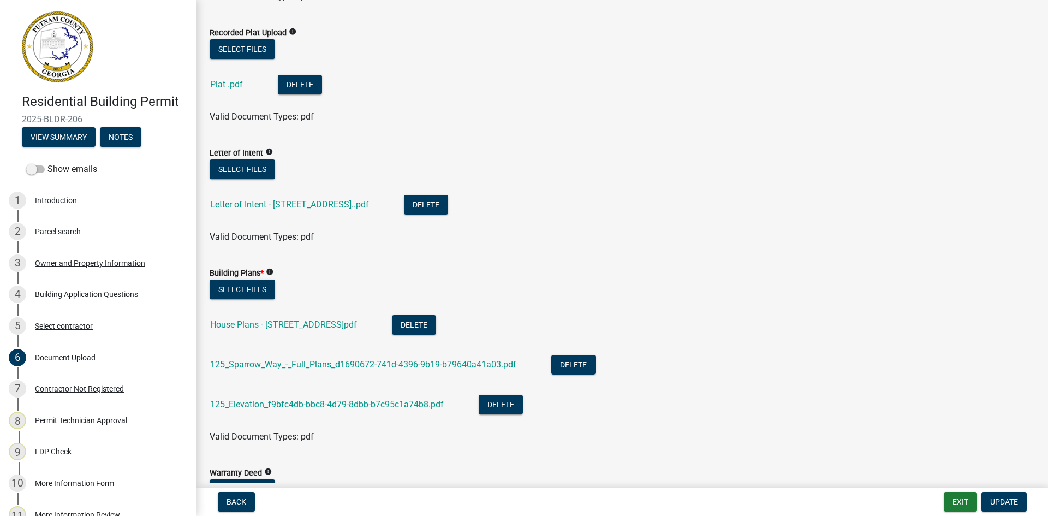
scroll to position [546, 0]
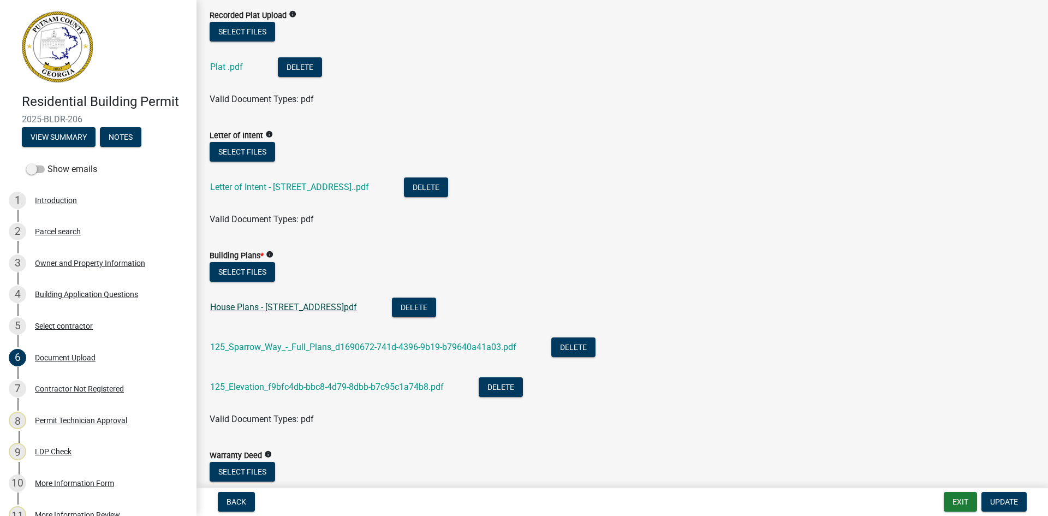
click at [295, 305] on link "House Plans - [STREET_ADDRESS]pdf" at bounding box center [283, 307] width 147 height 10
click at [295, 346] on link "125_Sparrow_Way_-_Full_Plans_d1690672-741d-4396-9b19-b79640a41a03.pdf" at bounding box center [363, 347] width 306 height 10
click at [290, 384] on link "125_Elevation_f9bfc4db-bbc8-4d79-8dbb-b7c95c1a74b8.pdf" at bounding box center [327, 387] width 234 height 10
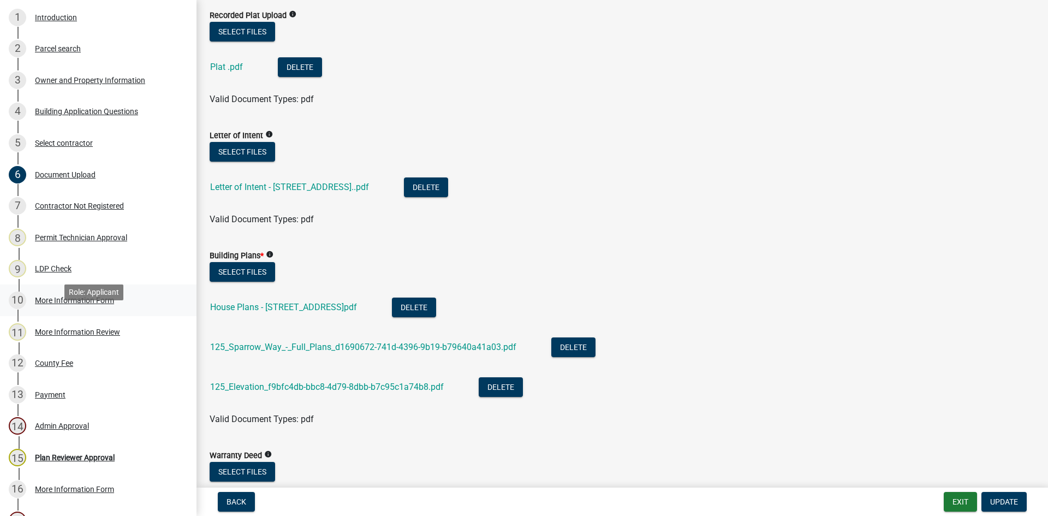
scroll to position [273, 0]
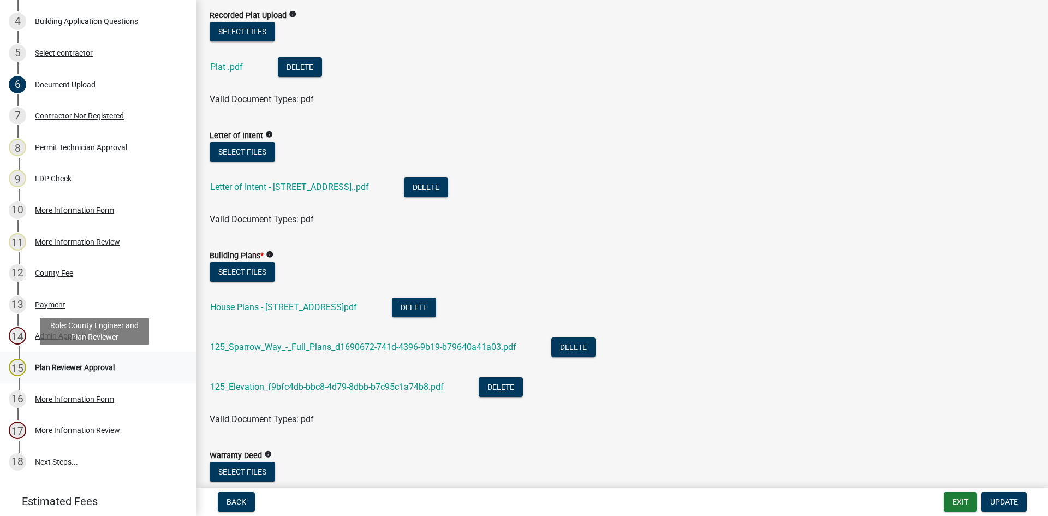
click at [54, 368] on div "Plan Reviewer Approval" at bounding box center [75, 368] width 80 height 8
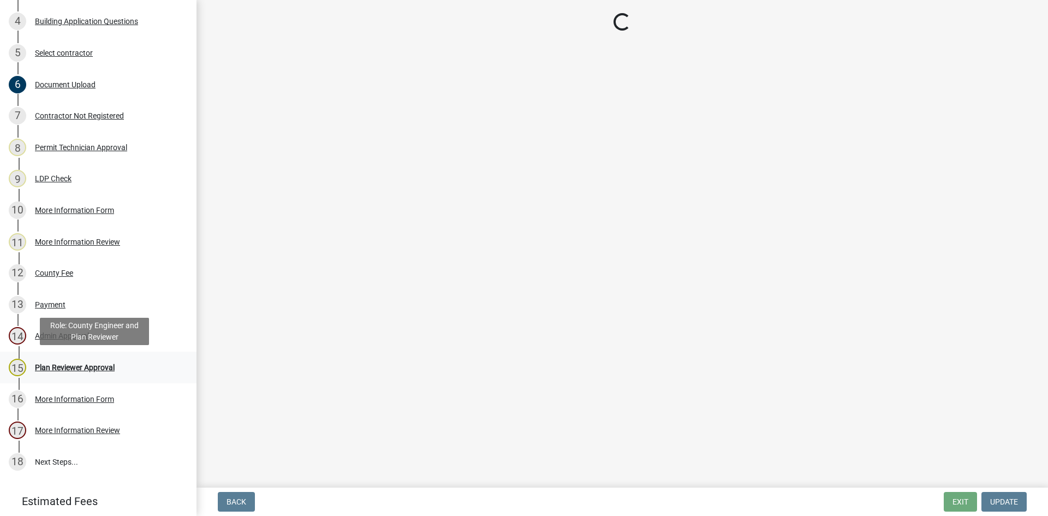
scroll to position [0, 0]
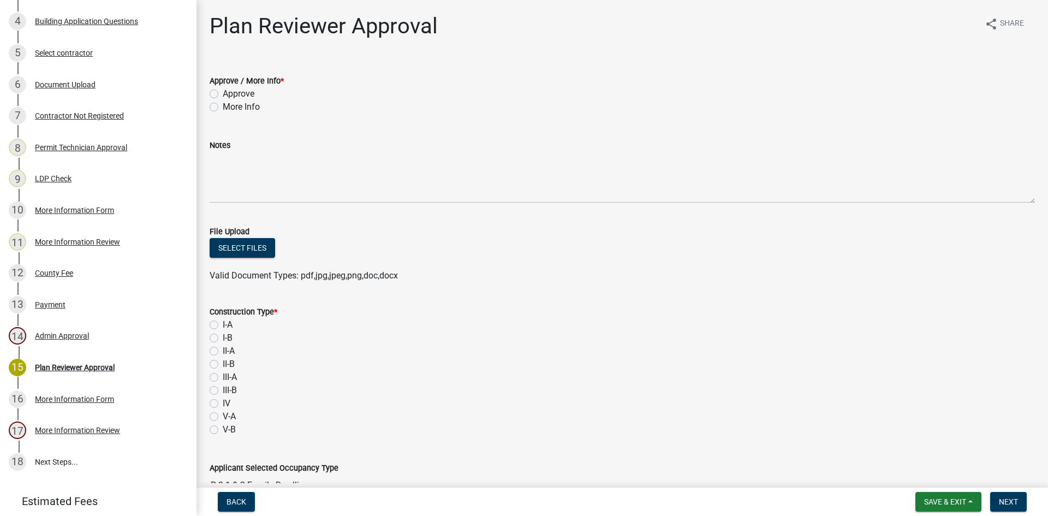
click at [209, 94] on div "Approve / More Info * Approve More Info" at bounding box center [622, 87] width 842 height 52
click at [223, 96] on label "Approve" at bounding box center [239, 93] width 32 height 13
click at [223, 94] on input "Approve" at bounding box center [226, 90] width 7 height 7
radio input "true"
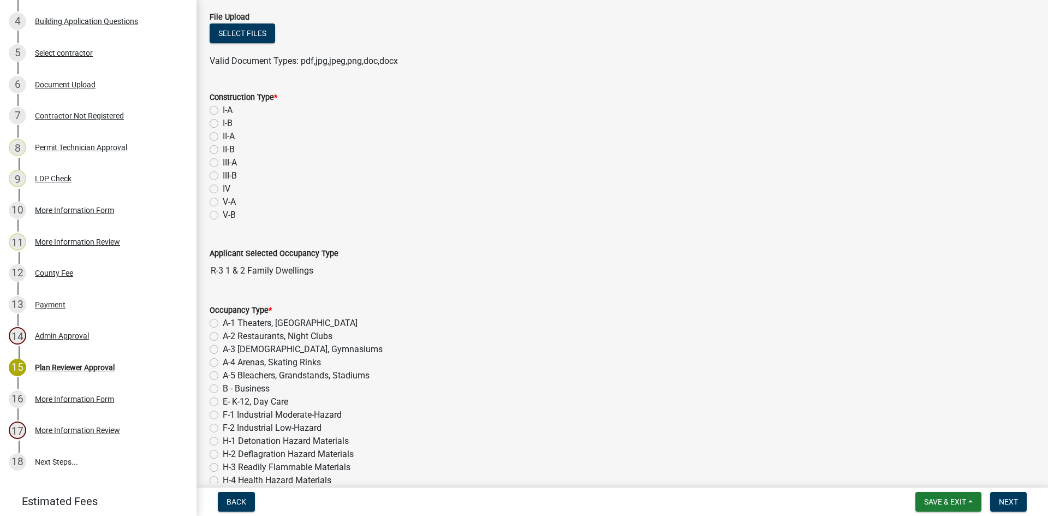
scroll to position [218, 0]
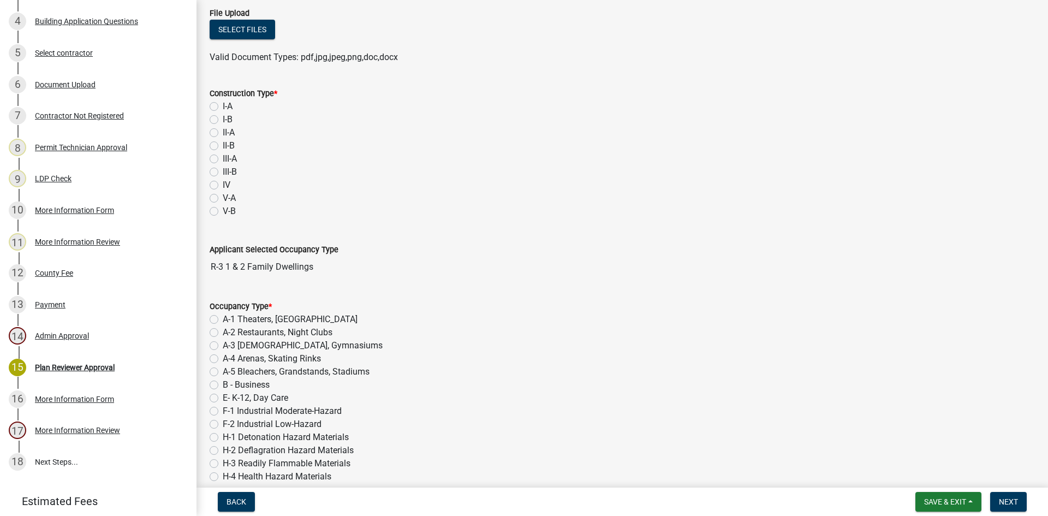
click at [223, 105] on label "I-A" at bounding box center [228, 106] width 10 height 13
click at [223, 105] on input "I-A" at bounding box center [226, 103] width 7 height 7
radio input "true"
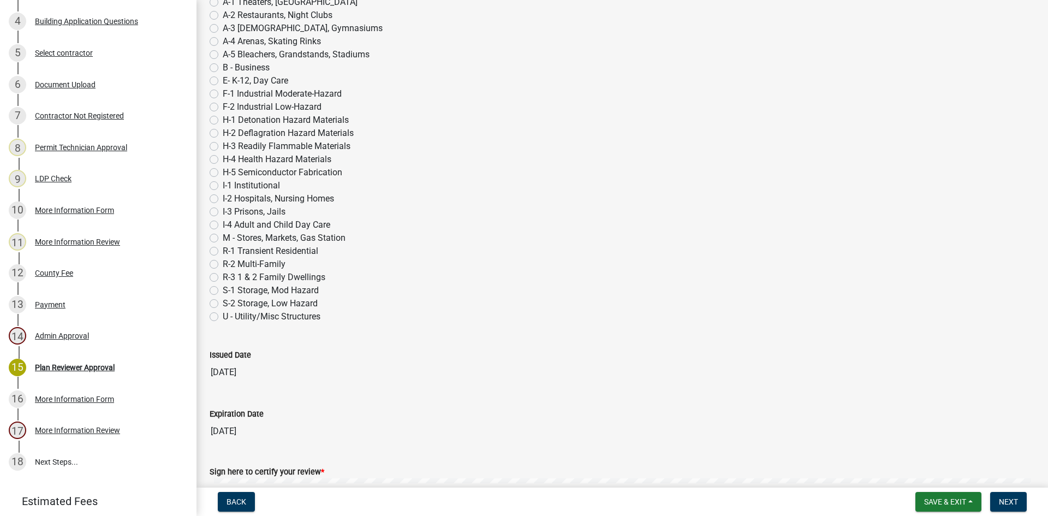
scroll to position [546, 0]
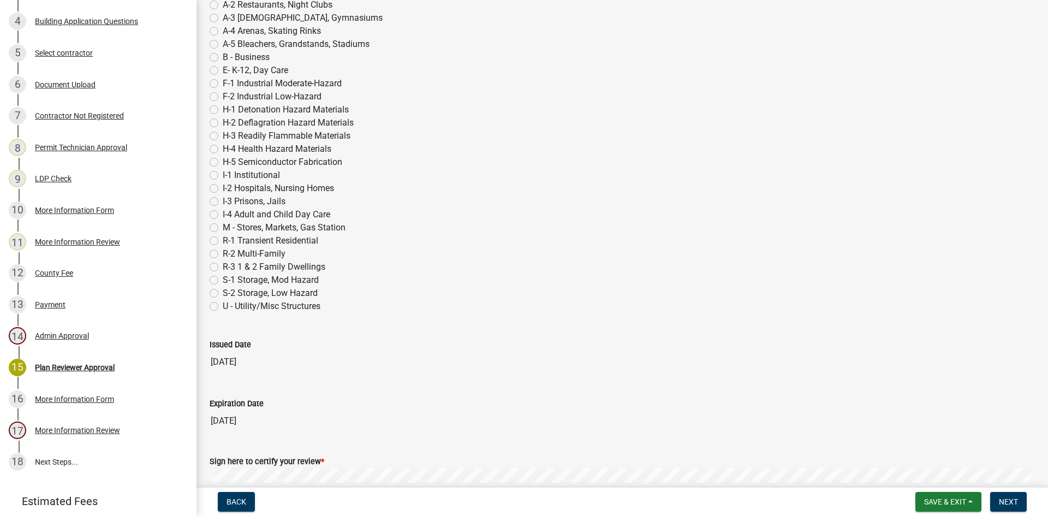
click at [223, 266] on label "R-3 1 & 2 Family Dwellings" at bounding box center [274, 266] width 103 height 13
click at [223, 266] on input "R-3 1 & 2 Family Dwellings" at bounding box center [226, 263] width 7 height 7
radio input "true"
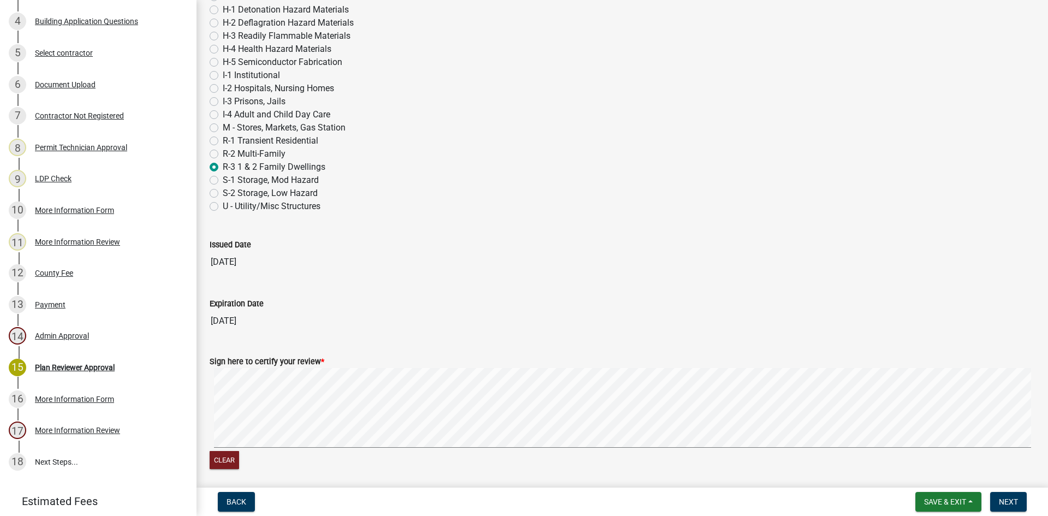
scroll to position [687, 0]
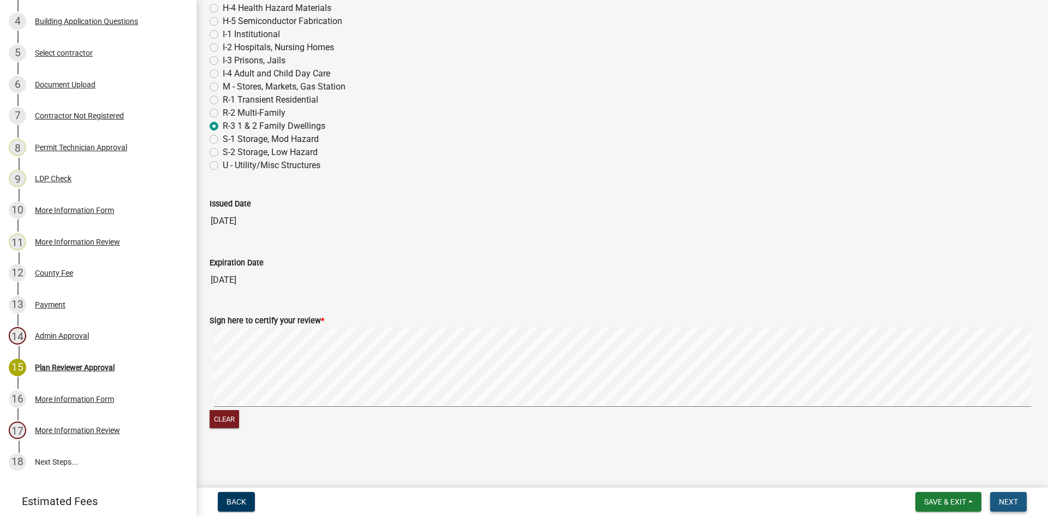
click at [1012, 501] on span "Next" at bounding box center [1008, 501] width 19 height 9
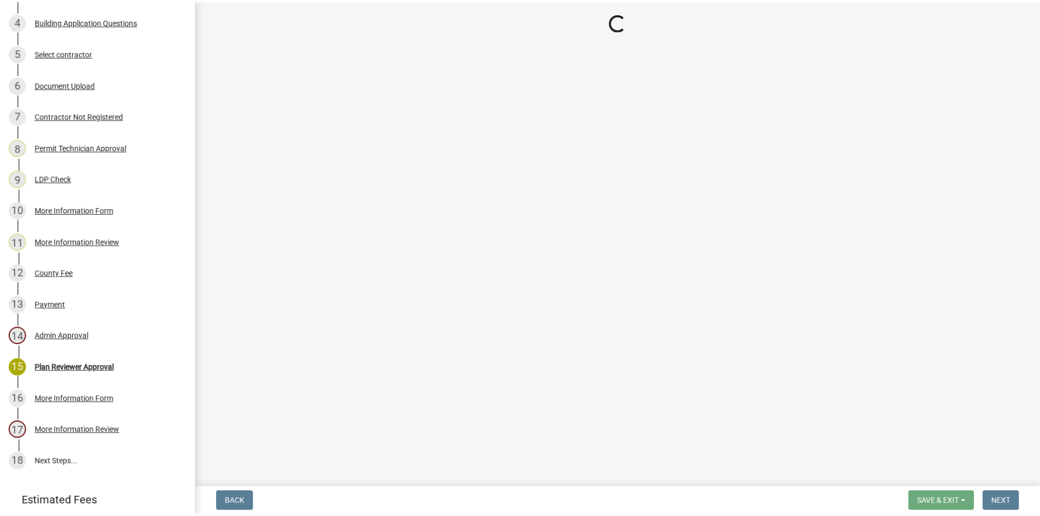
scroll to position [398, 0]
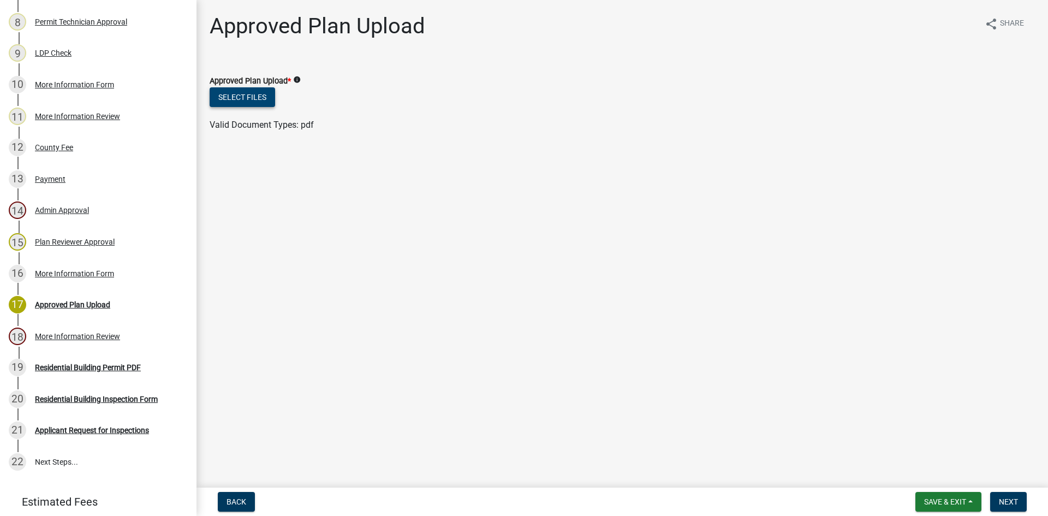
click at [237, 99] on button "Select files" at bounding box center [243, 97] width 66 height 20
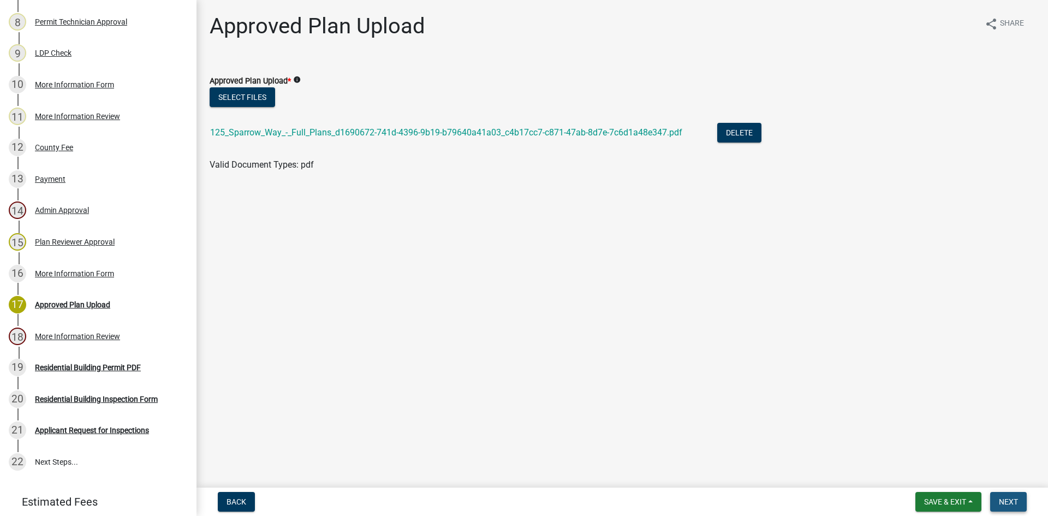
click at [1009, 497] on span "Next" at bounding box center [1008, 501] width 19 height 9
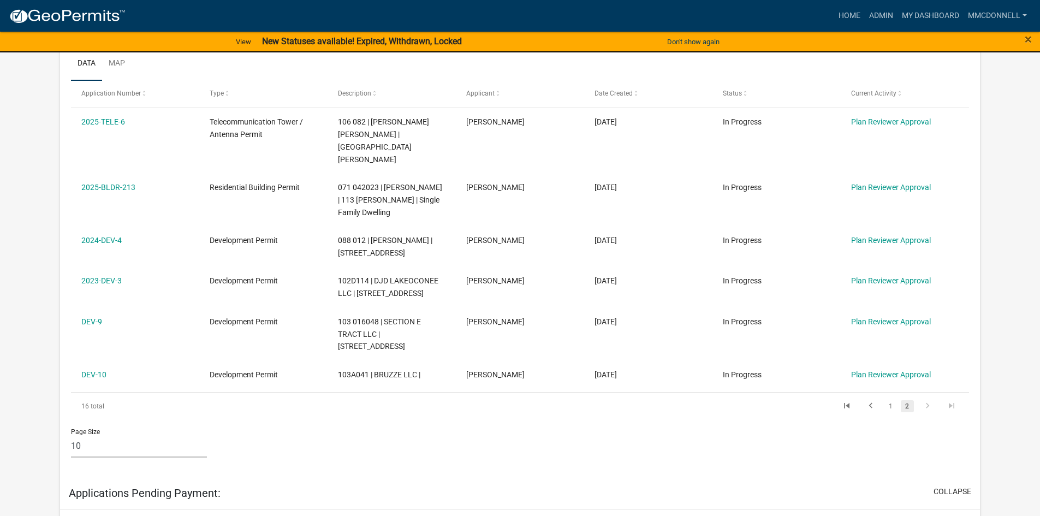
scroll to position [273, 0]
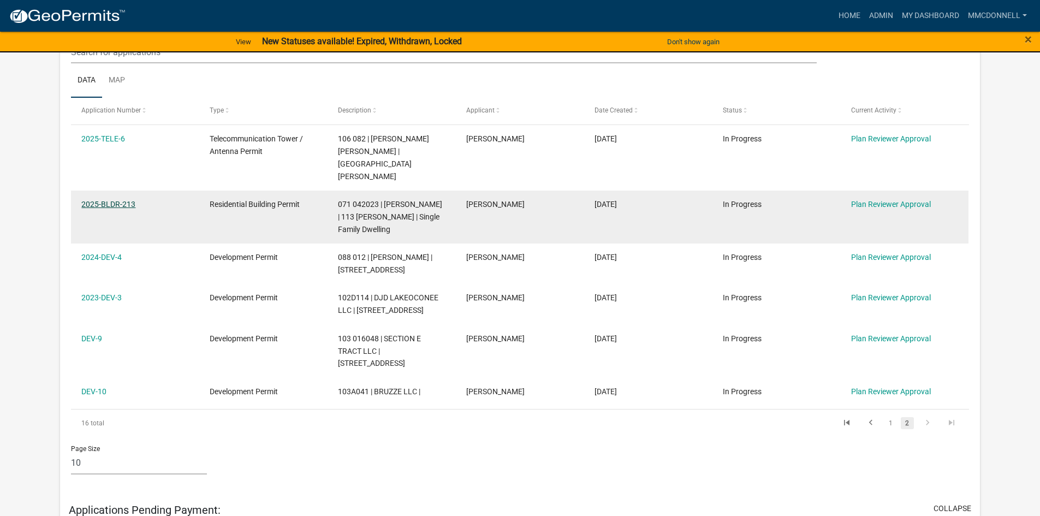
click at [109, 200] on link "2025-BLDR-213" at bounding box center [108, 204] width 54 height 9
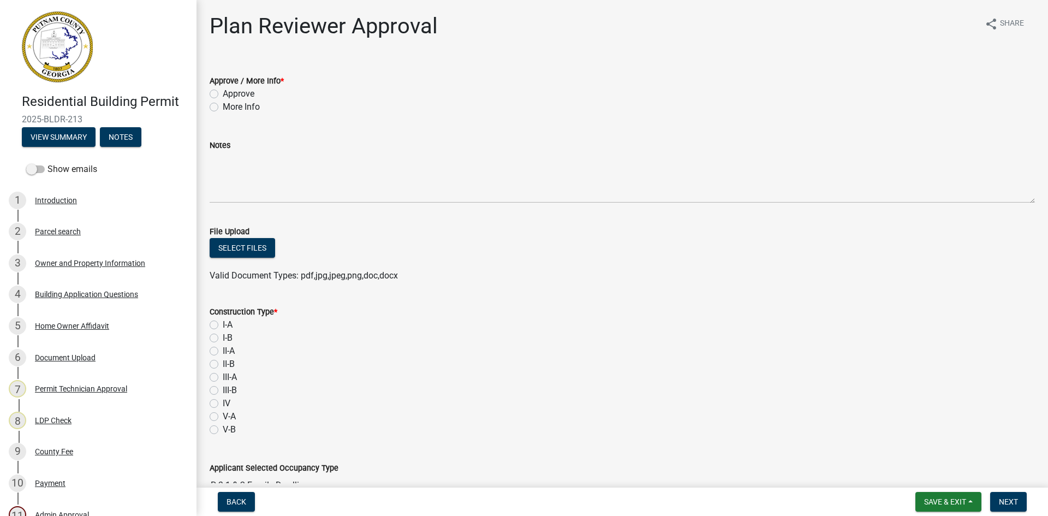
click at [96, 263] on div "Owner and Property Information" at bounding box center [90, 263] width 110 height 8
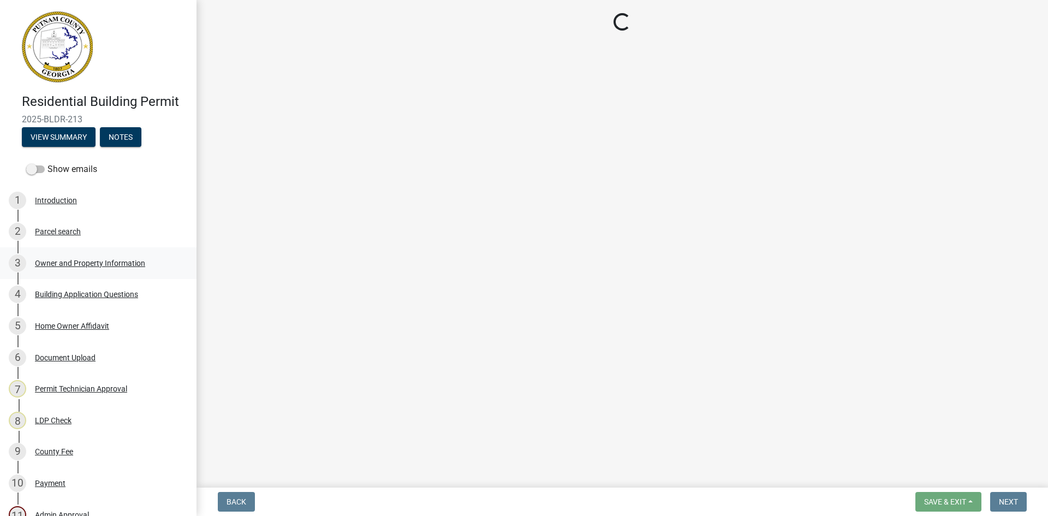
select select "a4366e26-0f82-401b-a682-956e4112ff86"
select select "83394b22-4a11-496c-8e5c-75ade2e72faf"
select select "ece5c1a9-df30-4702-9587-5deee23533b7"
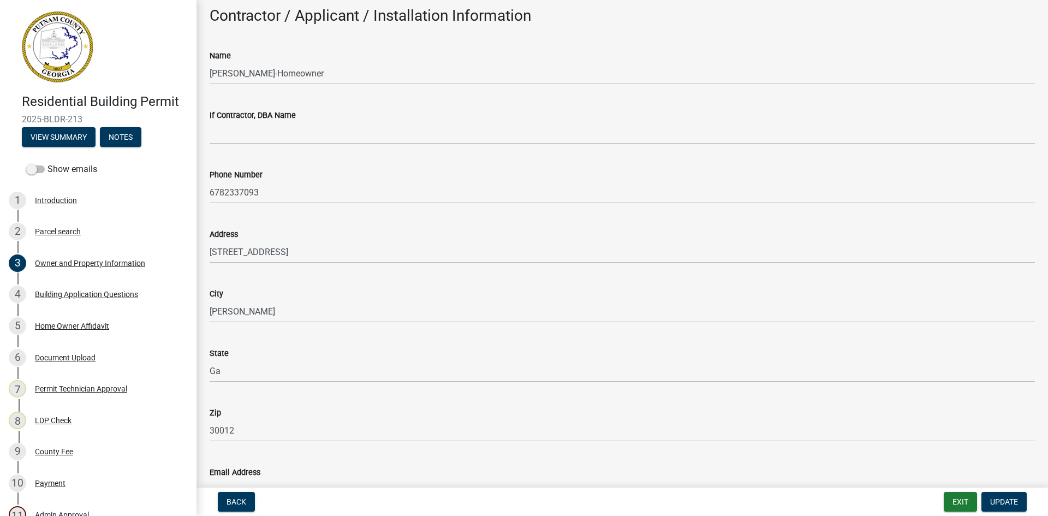
scroll to position [928, 0]
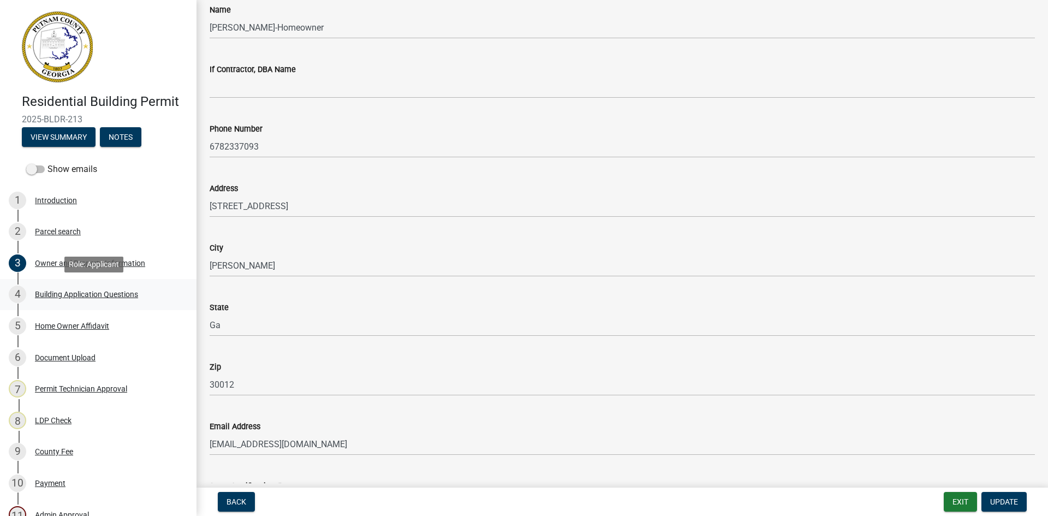
click at [68, 291] on div "Building Application Questions" at bounding box center [86, 294] width 103 height 8
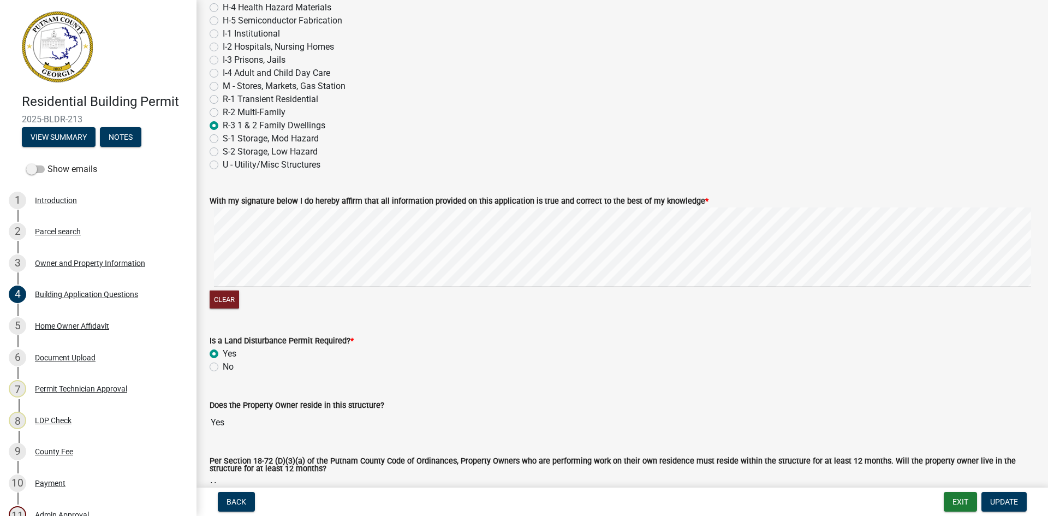
scroll to position [4364, 0]
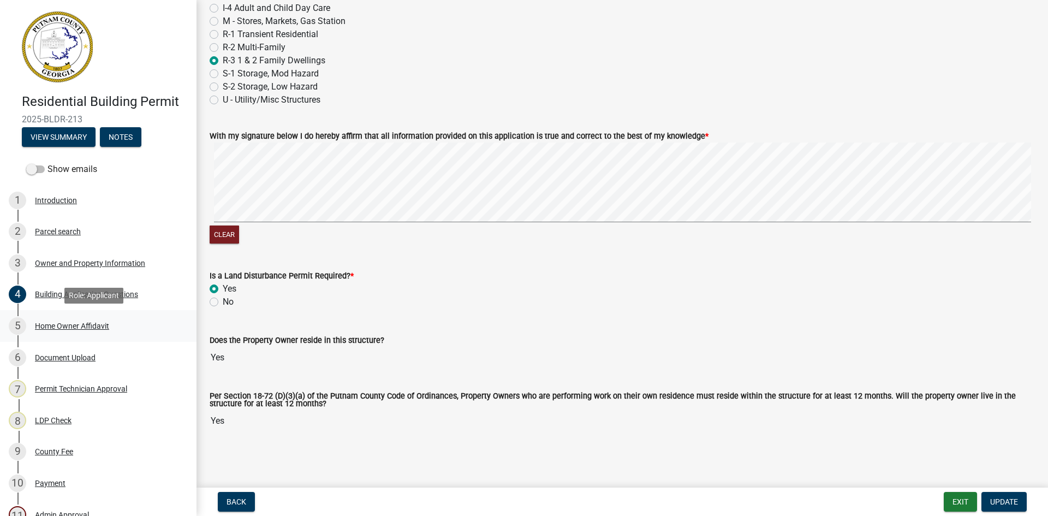
click at [61, 322] on div "Home Owner Affidavit" at bounding box center [72, 326] width 74 height 8
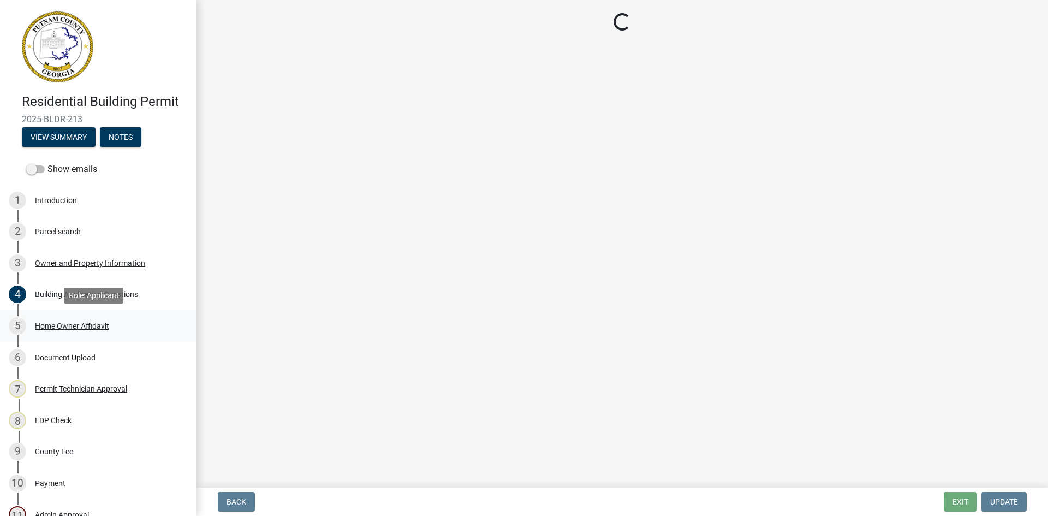
scroll to position [0, 0]
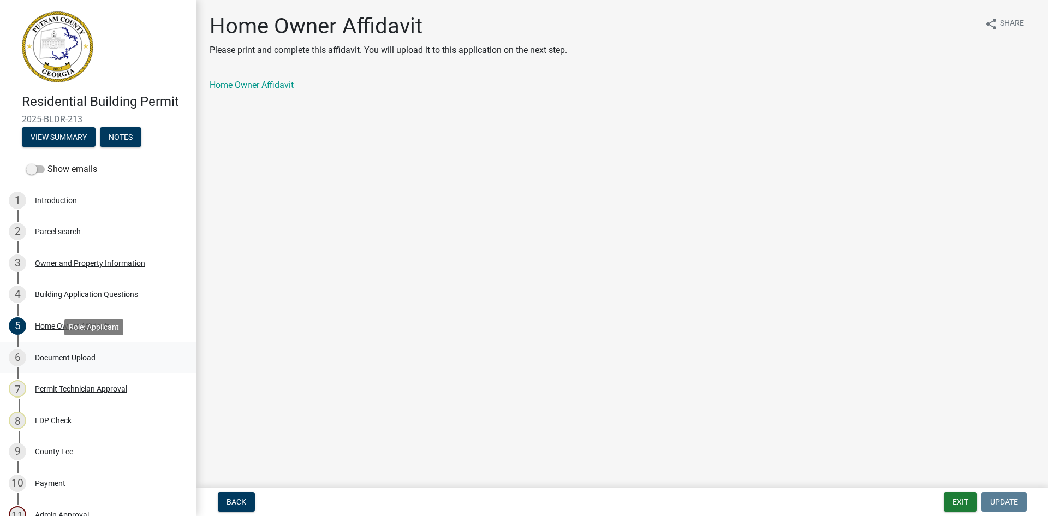
click at [61, 358] on div "Document Upload" at bounding box center [65, 358] width 61 height 8
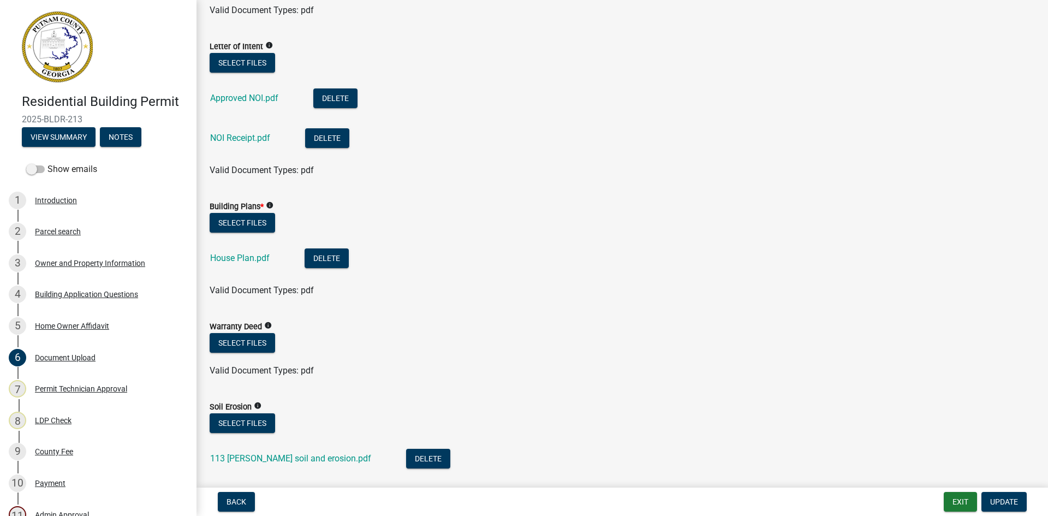
scroll to position [600, 0]
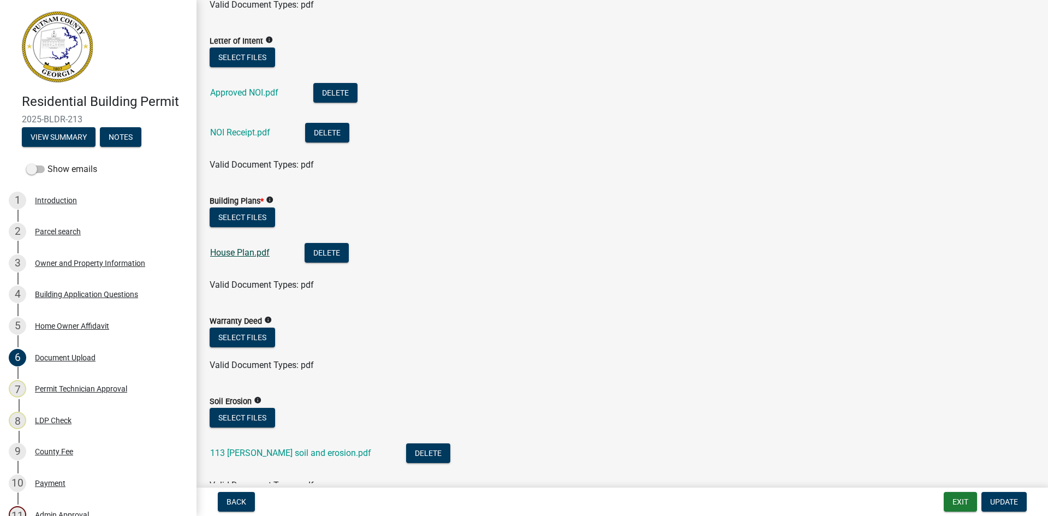
click at [235, 250] on link "House Plan.pdf" at bounding box center [240, 252] width 60 height 10
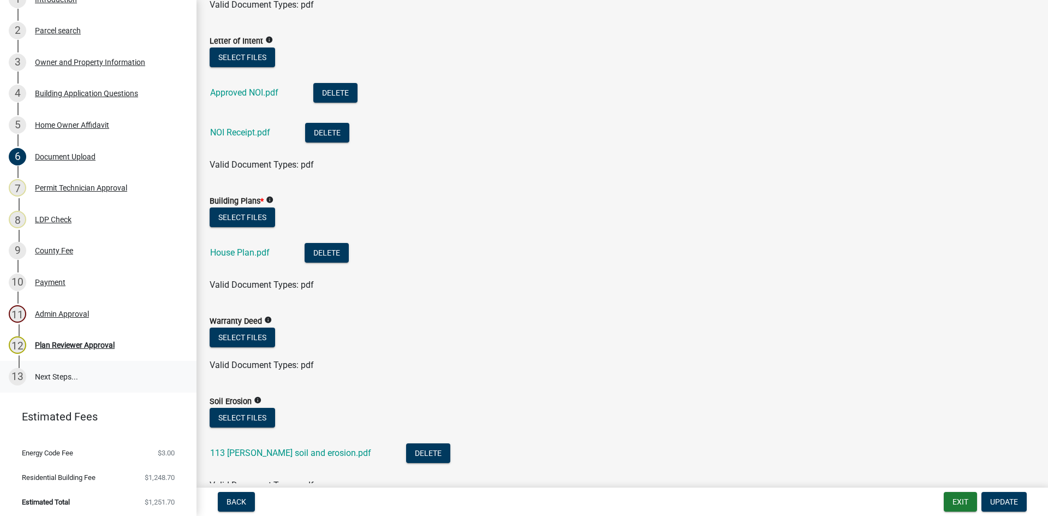
scroll to position [204, 0]
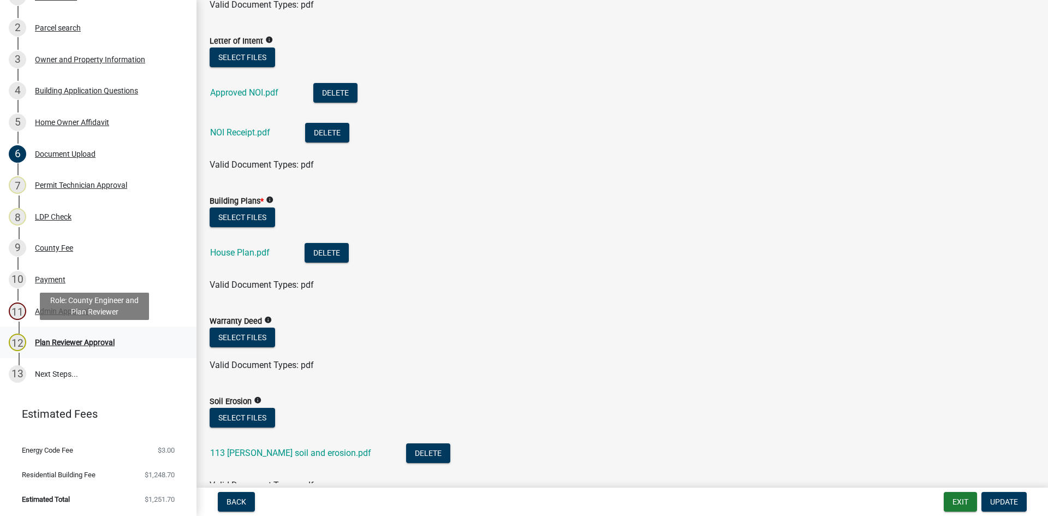
click at [53, 338] on div "Plan Reviewer Approval" at bounding box center [75, 342] width 80 height 8
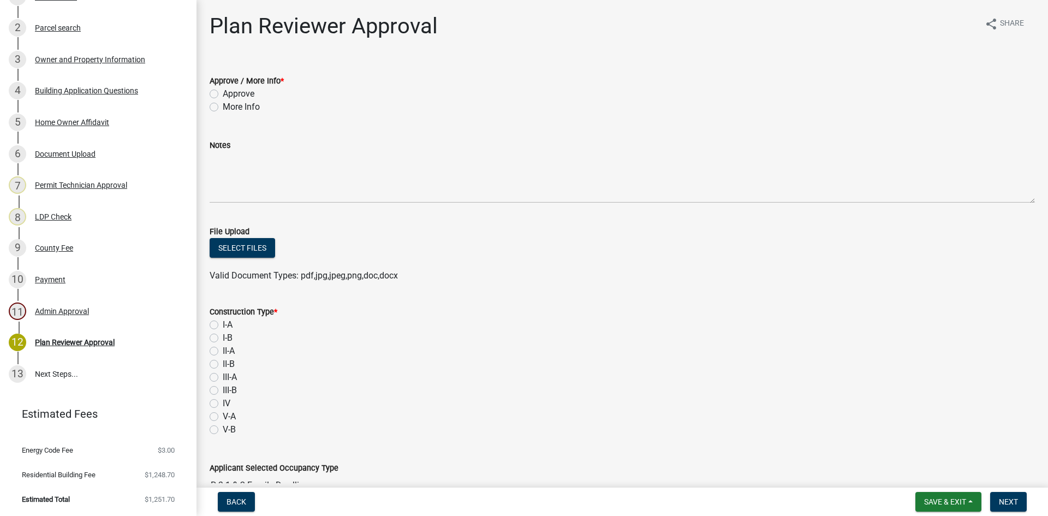
click at [223, 93] on label "Approve" at bounding box center [239, 93] width 32 height 13
click at [223, 93] on input "Approve" at bounding box center [226, 90] width 7 height 7
radio input "true"
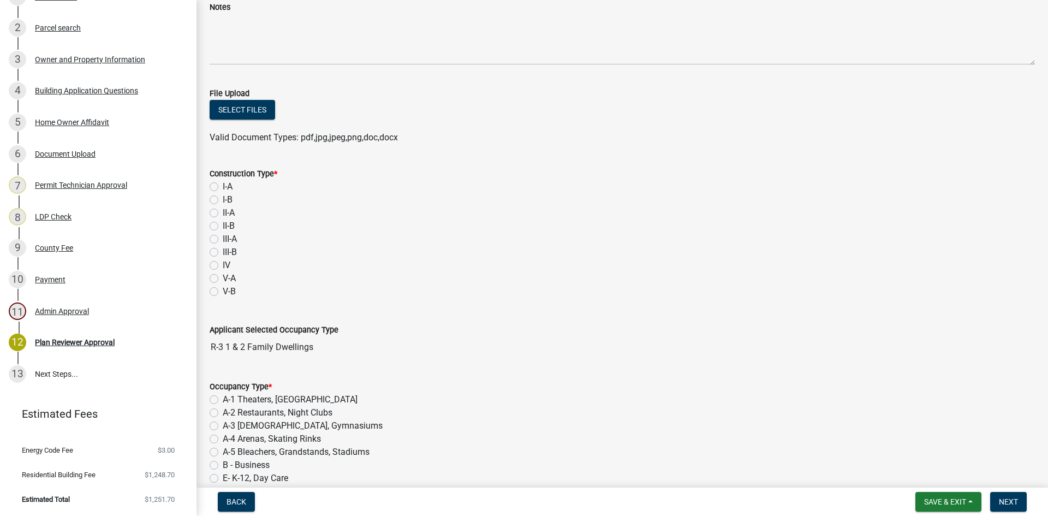
scroll to position [164, 0]
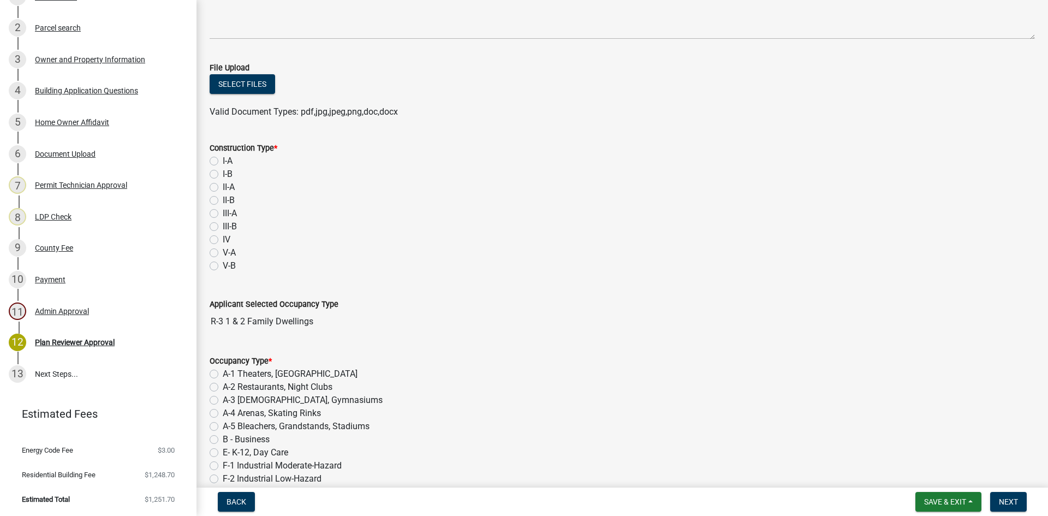
click at [223, 162] on label "I-A" at bounding box center [228, 160] width 10 height 13
click at [223, 162] on input "I-A" at bounding box center [226, 157] width 7 height 7
radio input "true"
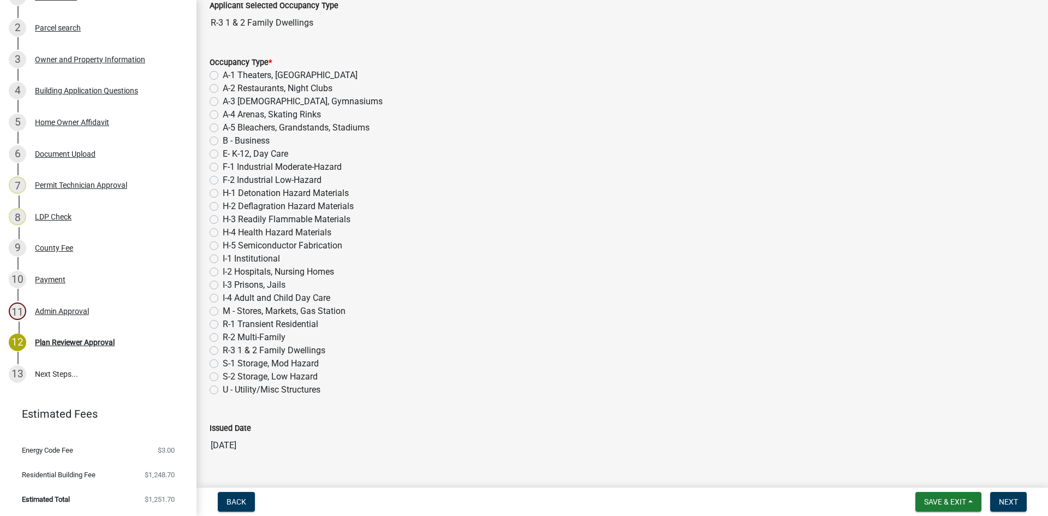
scroll to position [491, 0]
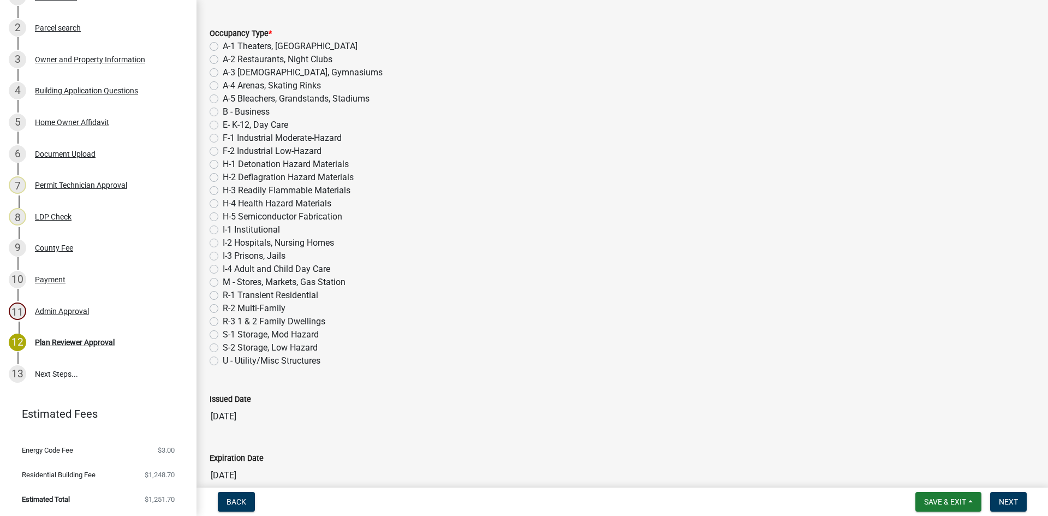
click at [223, 321] on label "R-3 1 & 2 Family Dwellings" at bounding box center [274, 321] width 103 height 13
click at [223, 321] on input "R-3 1 & 2 Family Dwellings" at bounding box center [226, 318] width 7 height 7
radio input "true"
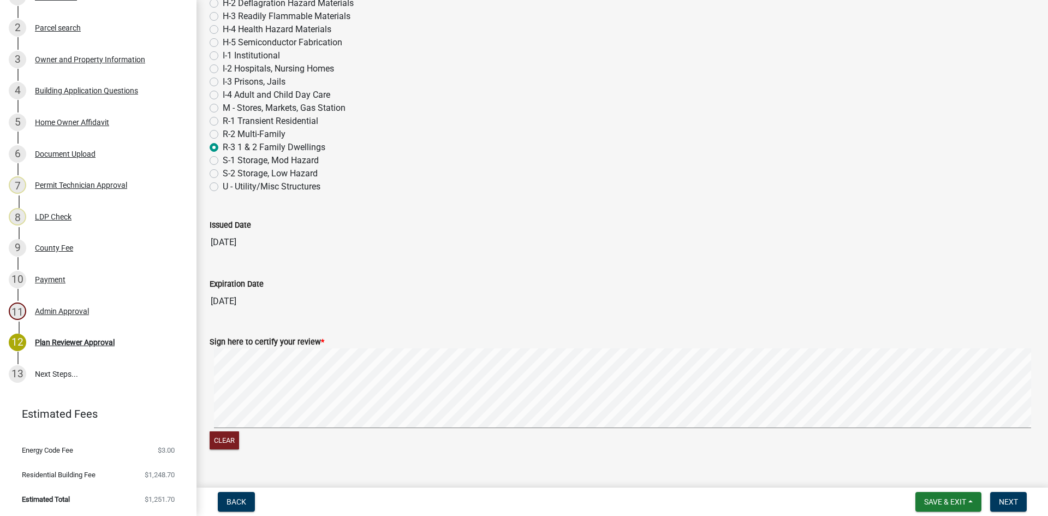
scroll to position [687, 0]
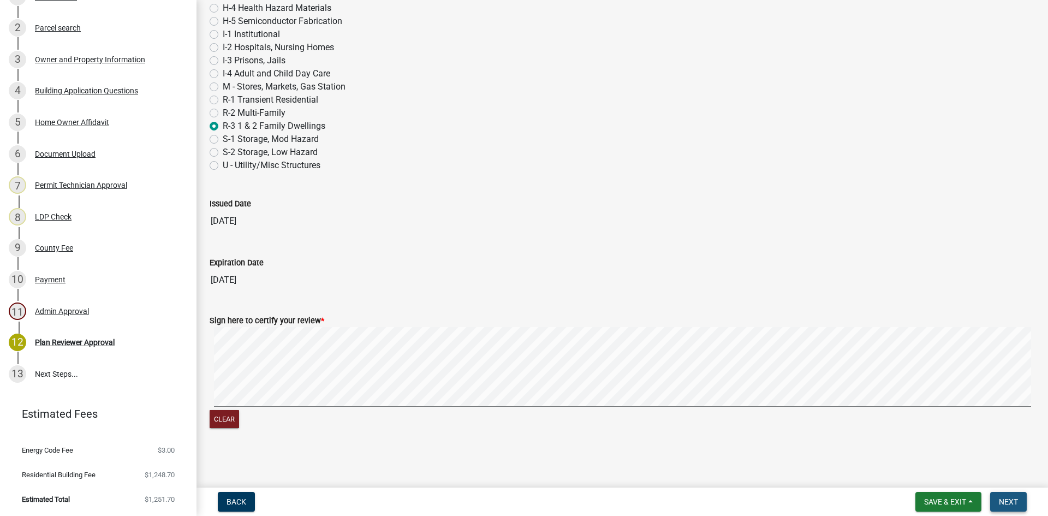
click at [1012, 498] on span "Next" at bounding box center [1008, 501] width 19 height 9
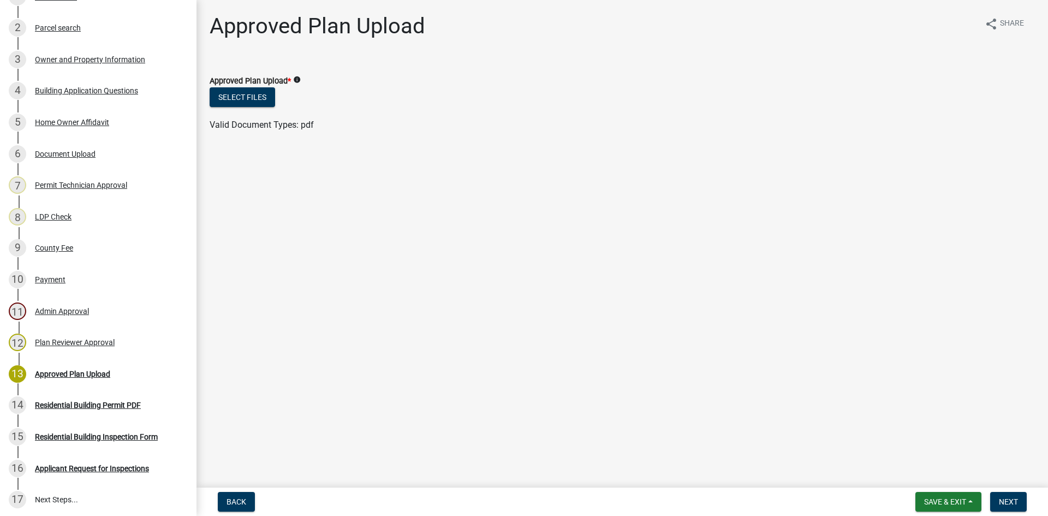
scroll to position [329, 0]
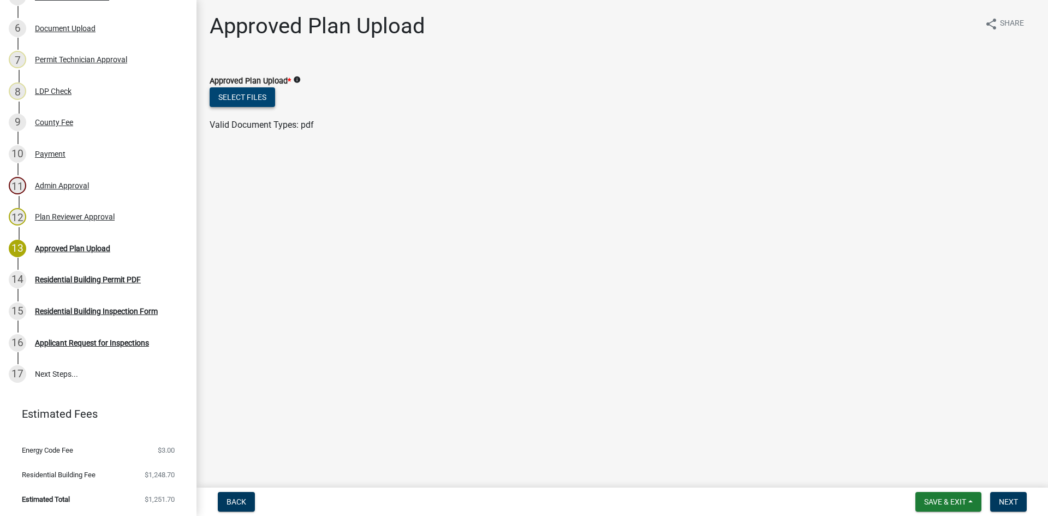
click at [250, 96] on button "Select files" at bounding box center [243, 97] width 66 height 20
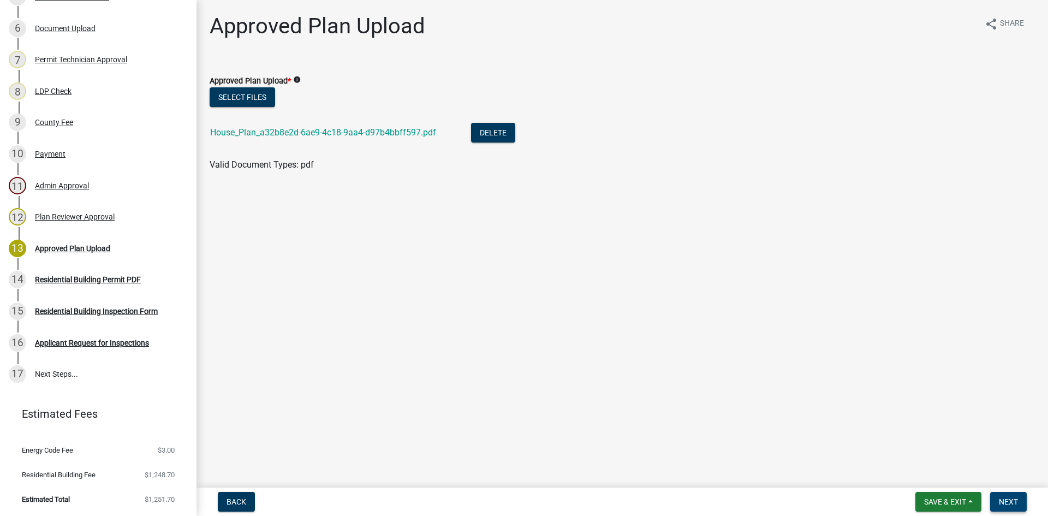
click at [1010, 501] on span "Next" at bounding box center [1008, 501] width 19 height 9
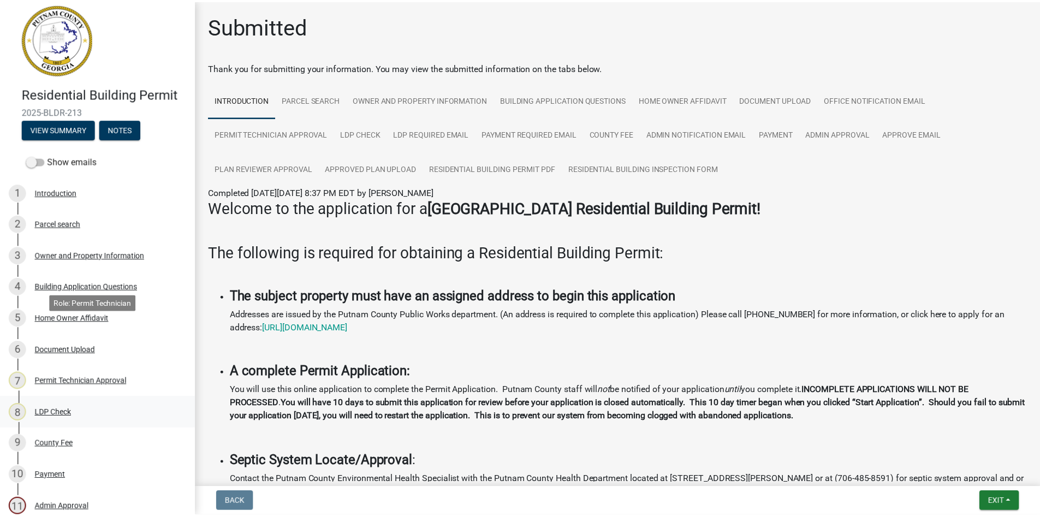
scroll to position [0, 0]
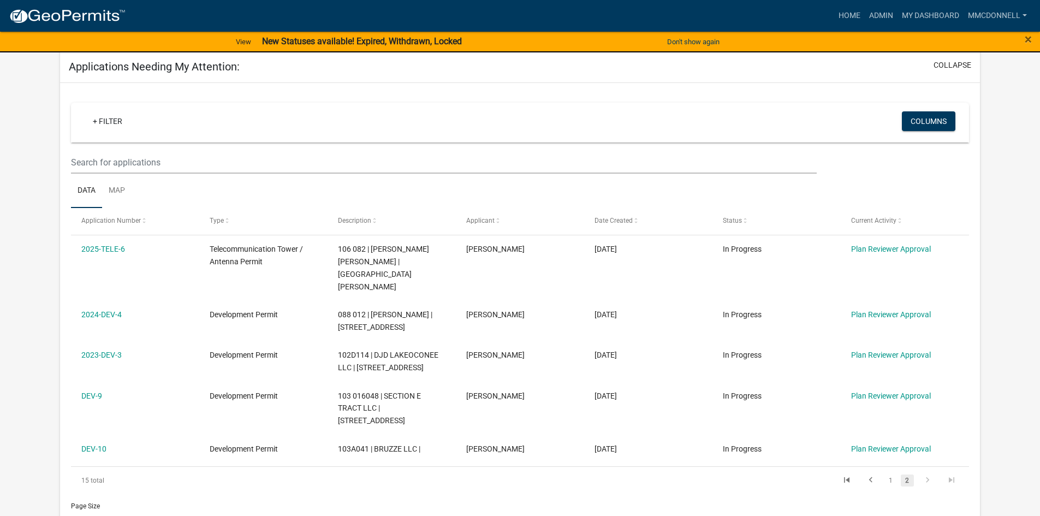
scroll to position [164, 0]
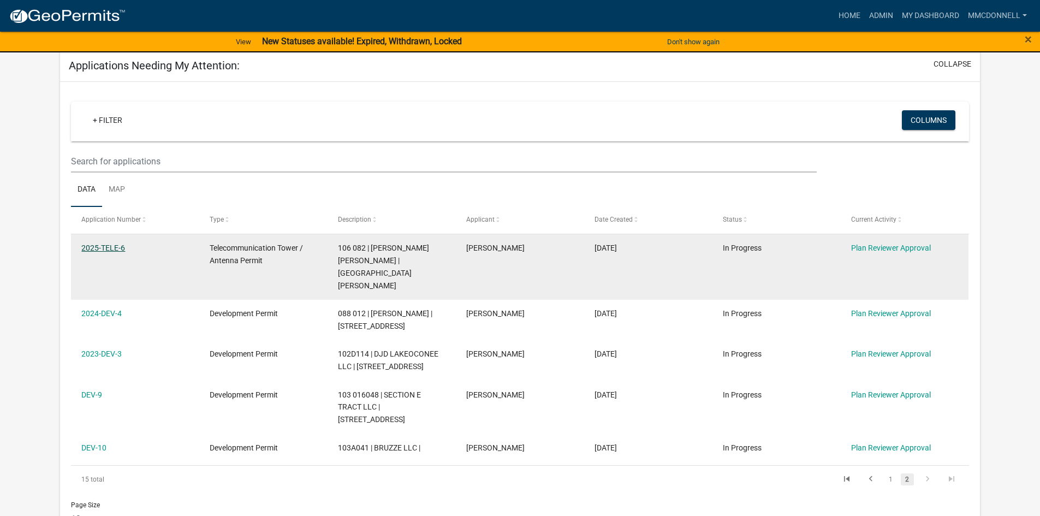
click at [107, 248] on link "2025-TELE-6" at bounding box center [103, 247] width 44 height 9
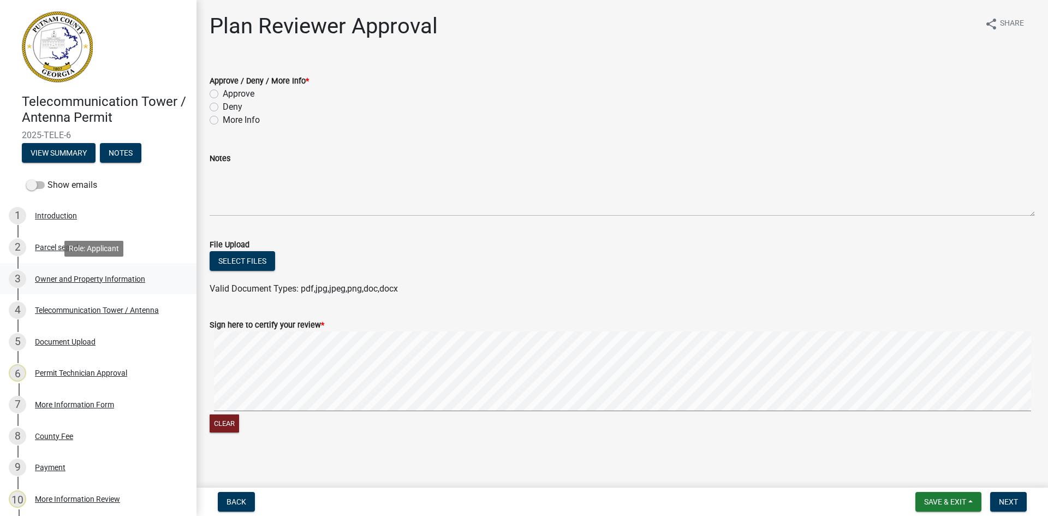
click at [93, 276] on div "Owner and Property Information" at bounding box center [90, 279] width 110 height 8
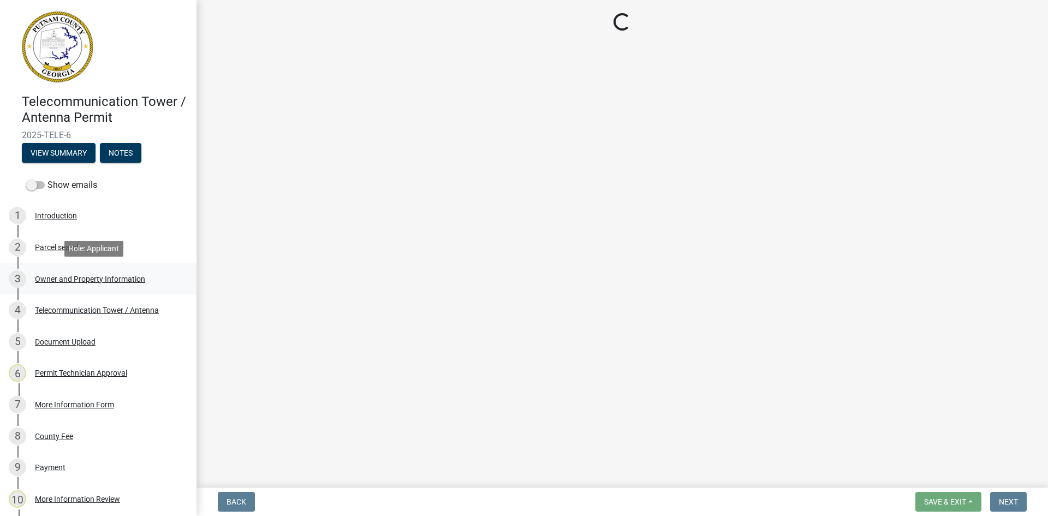
select select "a4366e26-0f82-401b-a682-956e4112ff86"
select select "83394b22-4a11-496c-8e5c-75ade2e72faf"
select select "469c5908-2854-42d5-89ed-bee7fc26529e"
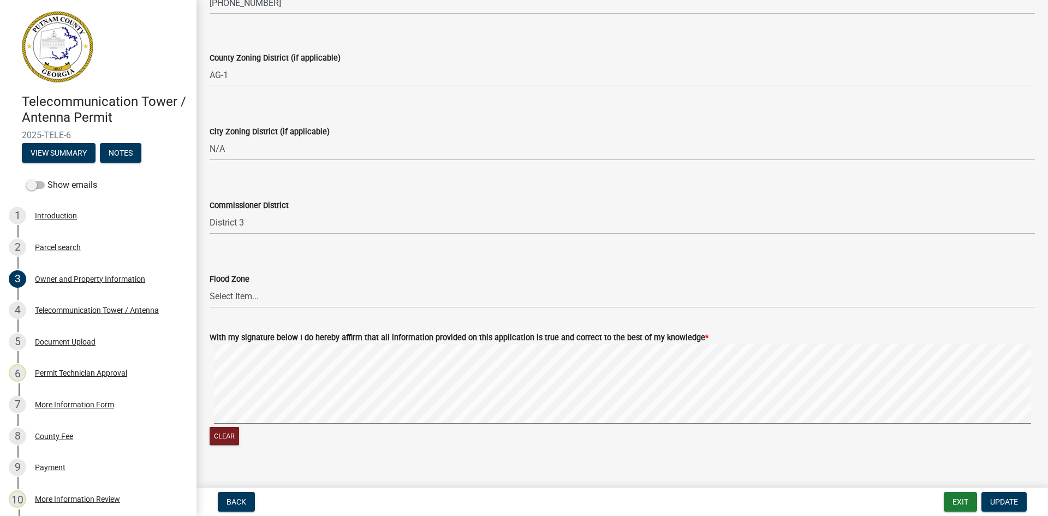
scroll to position [1848, 0]
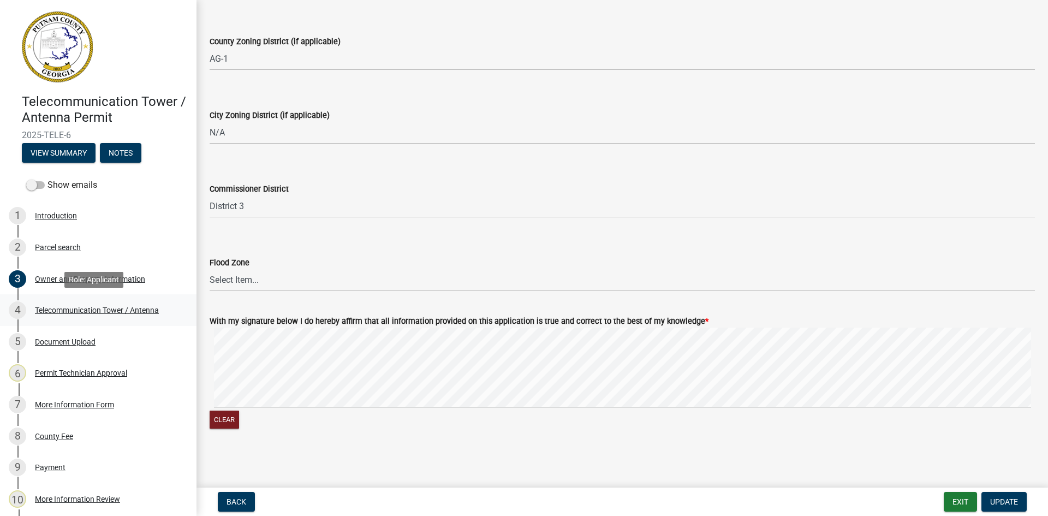
click at [56, 310] on div "Telecommunication Tower / Antenna" at bounding box center [97, 310] width 124 height 8
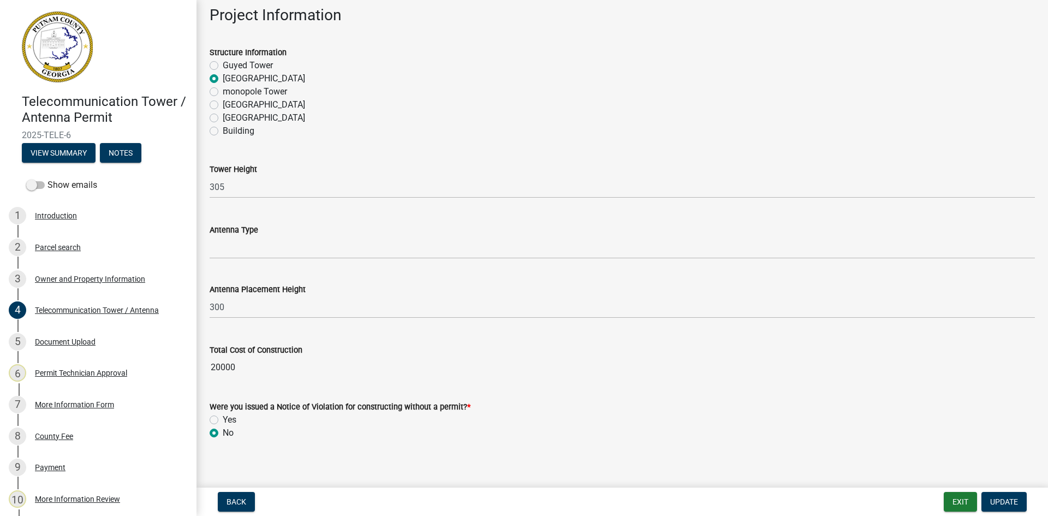
scroll to position [626, 0]
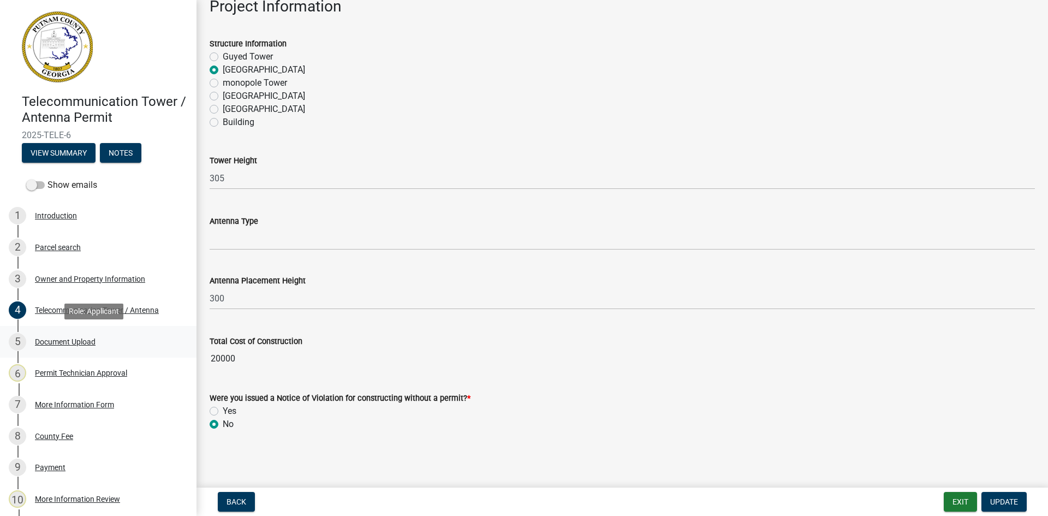
click at [70, 338] on div "Document Upload" at bounding box center [65, 342] width 61 height 8
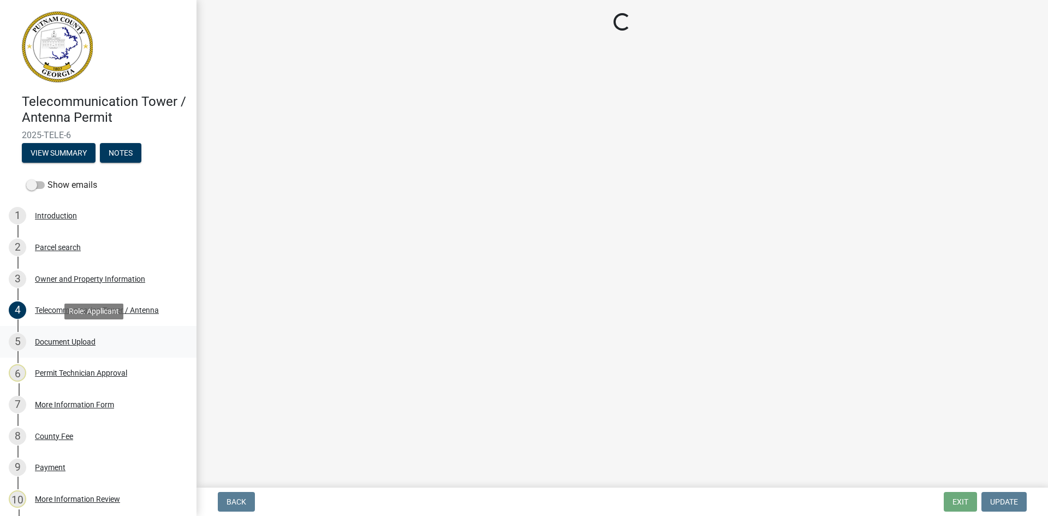
scroll to position [0, 0]
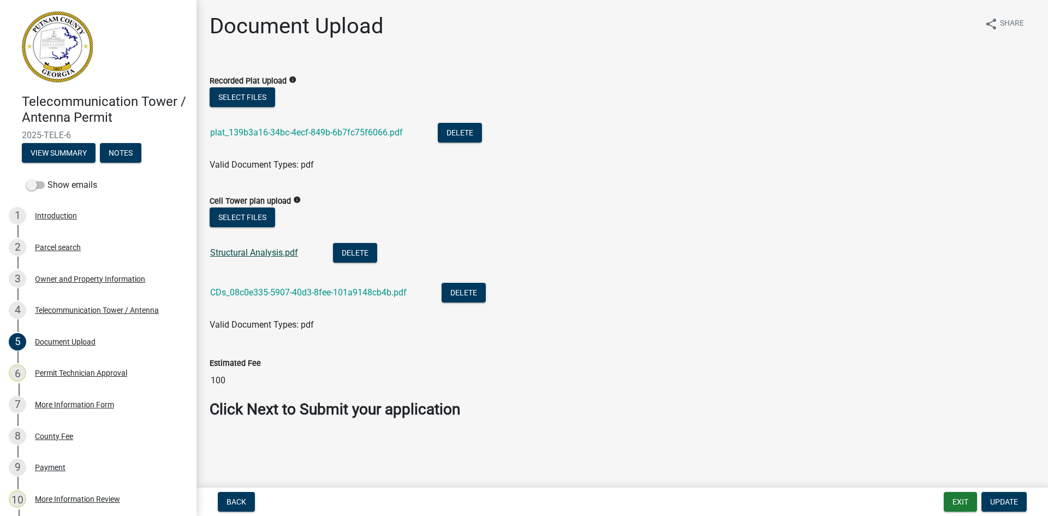
click at [257, 253] on link "Structural Analysis.pdf" at bounding box center [254, 252] width 88 height 10
click at [248, 291] on link "CDs_08c0e335-5907-40d3-8fee-101a9148cb4b.pdf" at bounding box center [308, 292] width 197 height 10
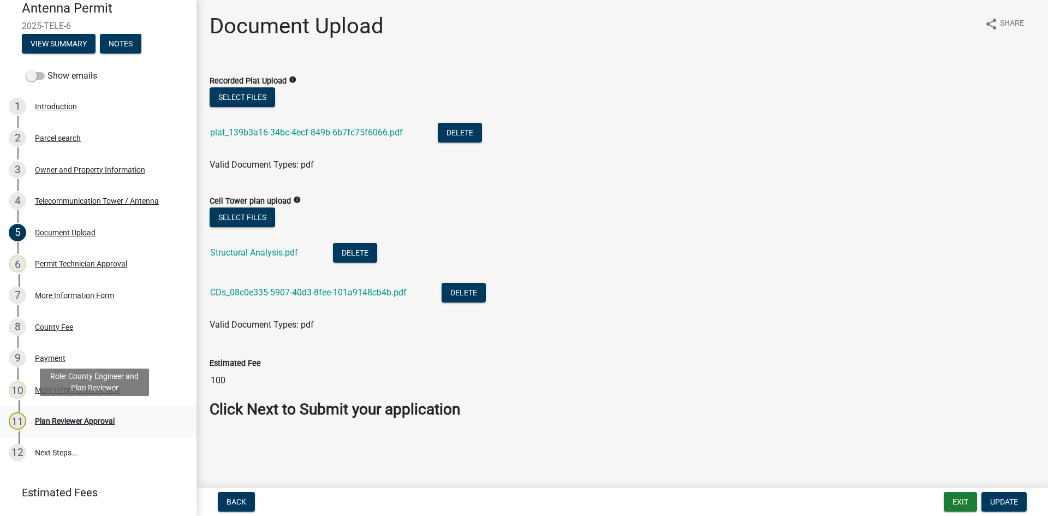
scroll to position [163, 0]
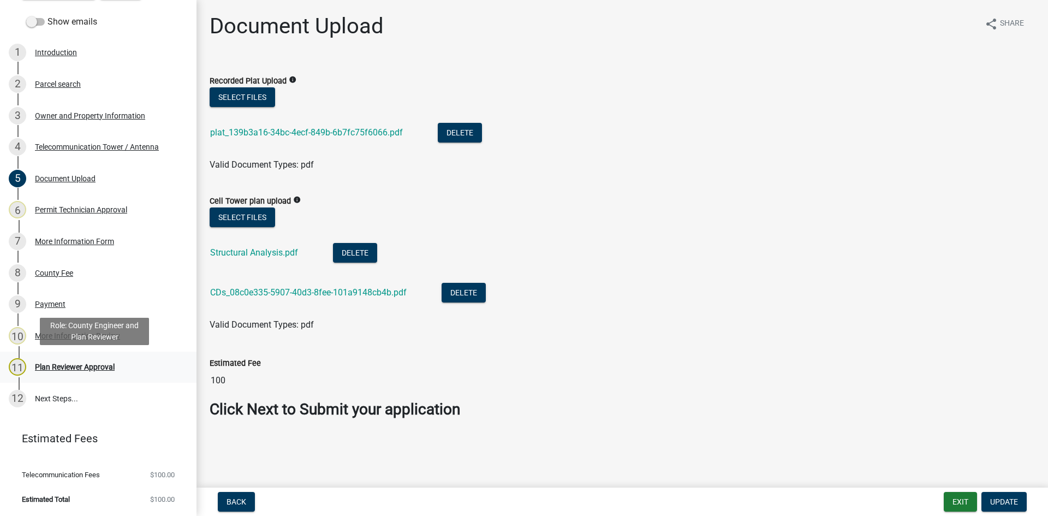
click at [74, 367] on div "Plan Reviewer Approval" at bounding box center [75, 367] width 80 height 8
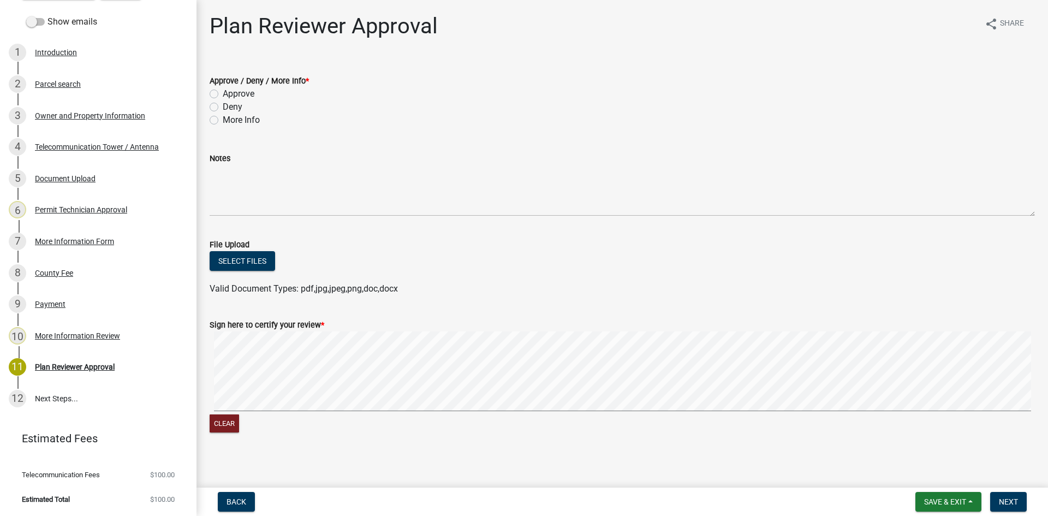
click at [223, 97] on label "Approve" at bounding box center [239, 93] width 32 height 13
click at [223, 94] on input "Approve" at bounding box center [226, 90] width 7 height 7
radio input "true"
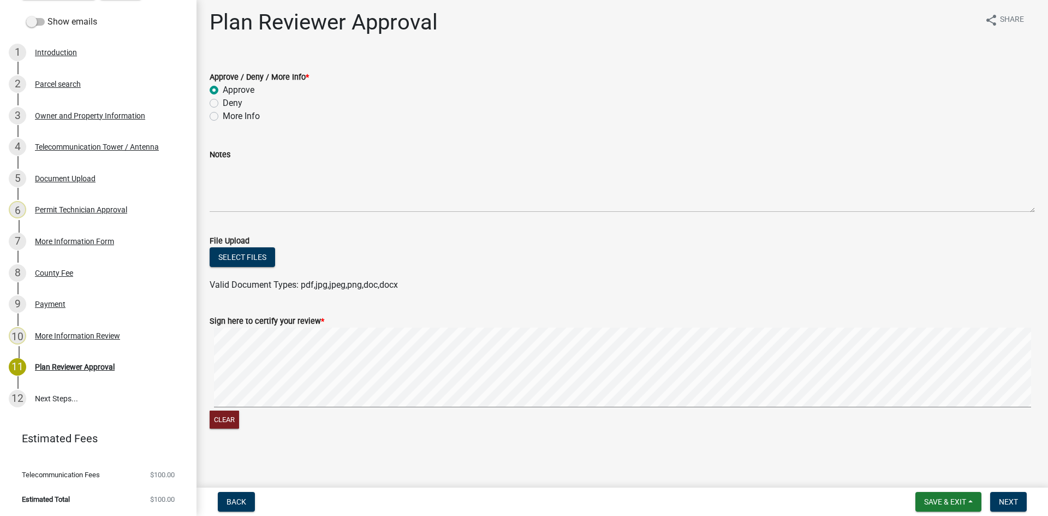
scroll to position [4, 0]
click at [245, 255] on button "Select files" at bounding box center [243, 257] width 66 height 20
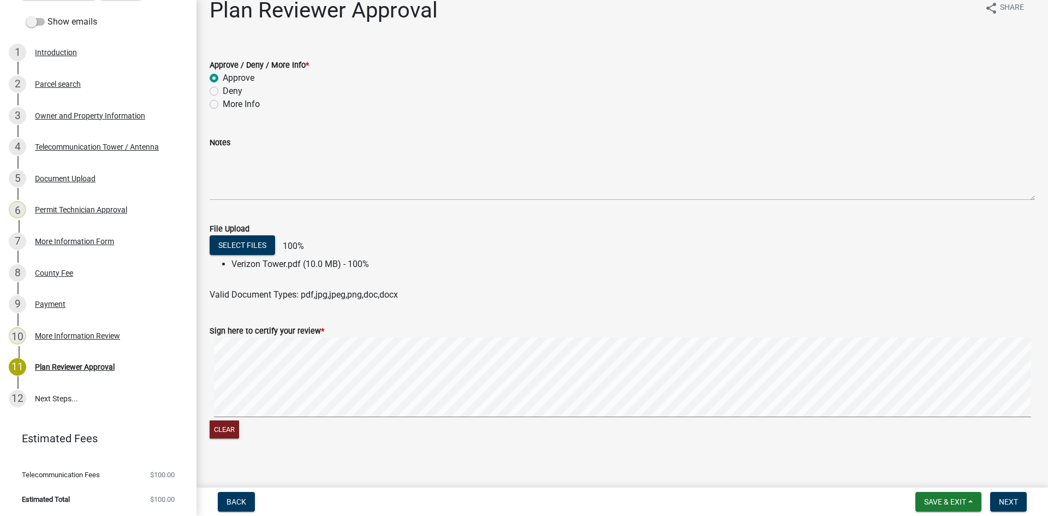
scroll to position [26, 0]
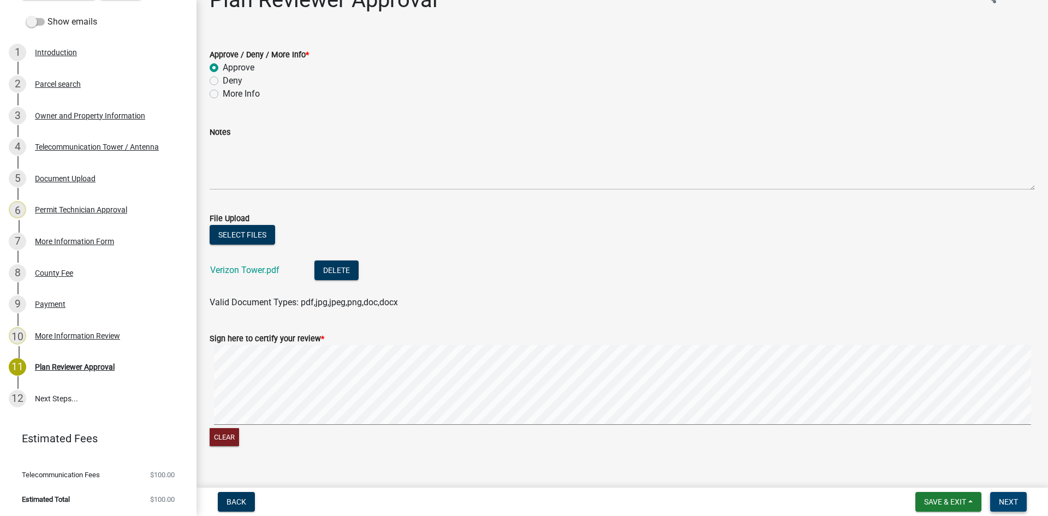
click at [1006, 501] on span "Next" at bounding box center [1008, 501] width 19 height 9
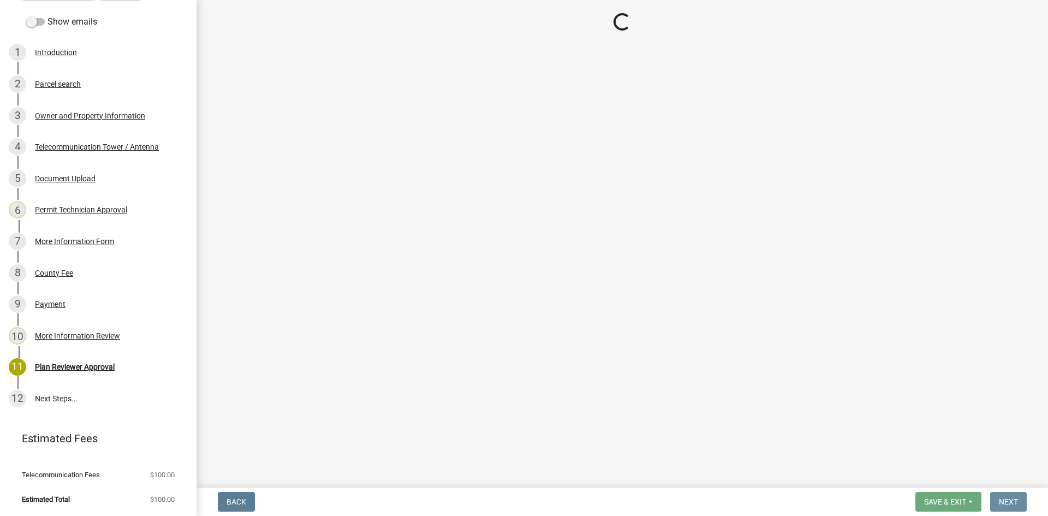
scroll to position [0, 0]
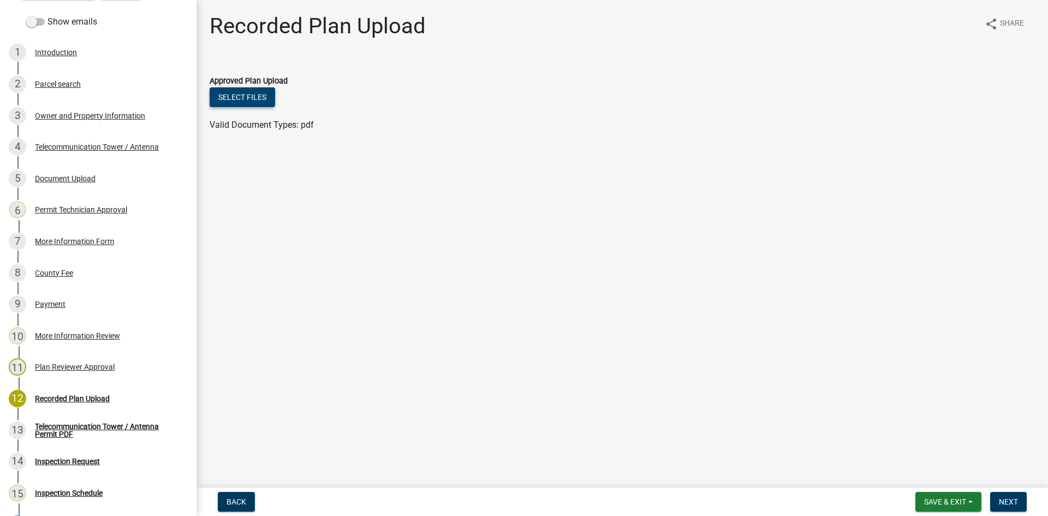
click at [259, 92] on button "Select files" at bounding box center [243, 97] width 66 height 20
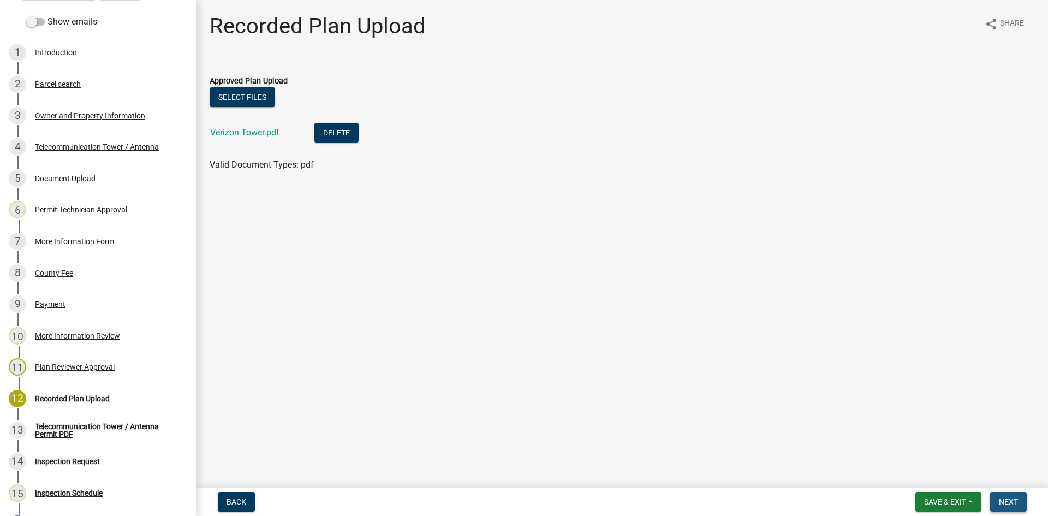
click at [1005, 496] on button "Next" at bounding box center [1008, 502] width 37 height 20
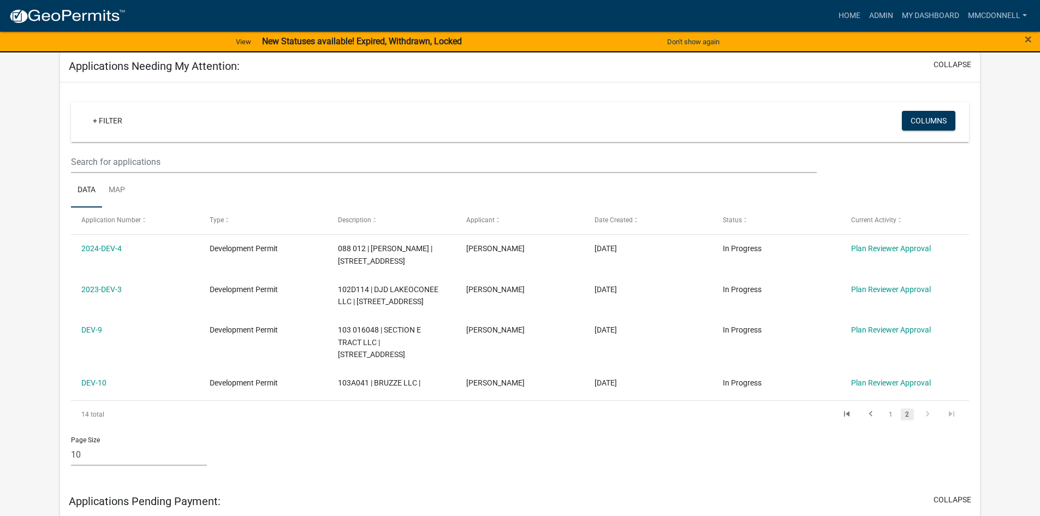
scroll to position [164, 0]
click at [889, 414] on link "1" at bounding box center [890, 414] width 13 height 12
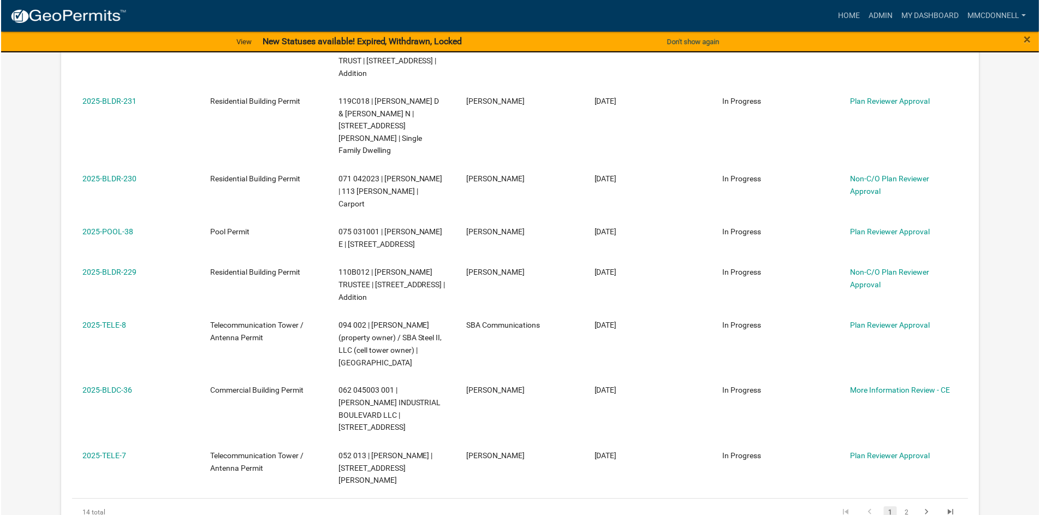
scroll to position [546, 0]
